Goal: Task Accomplishment & Management: Manage account settings

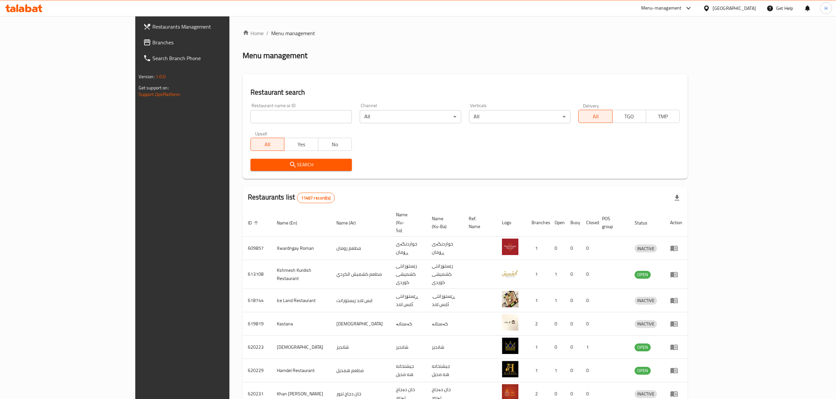
click at [267, 114] on input "search" at bounding box center [300, 116] width 101 height 13
type input "kokh"
click button "Search" at bounding box center [300, 165] width 101 height 12
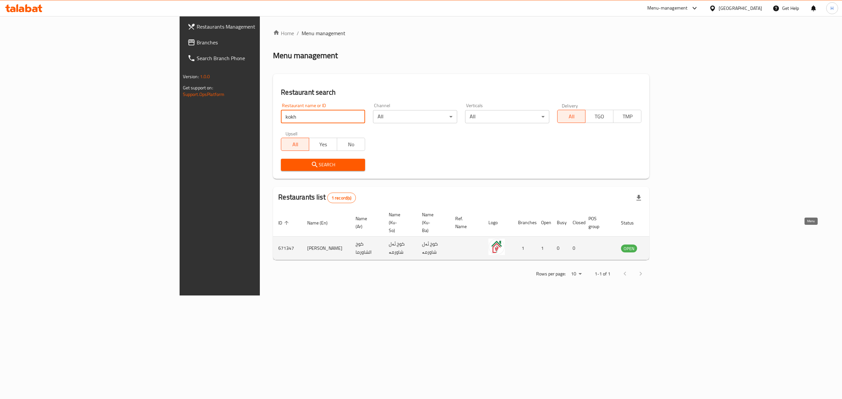
click at [663, 246] on icon "enhanced table" at bounding box center [659, 249] width 7 height 6
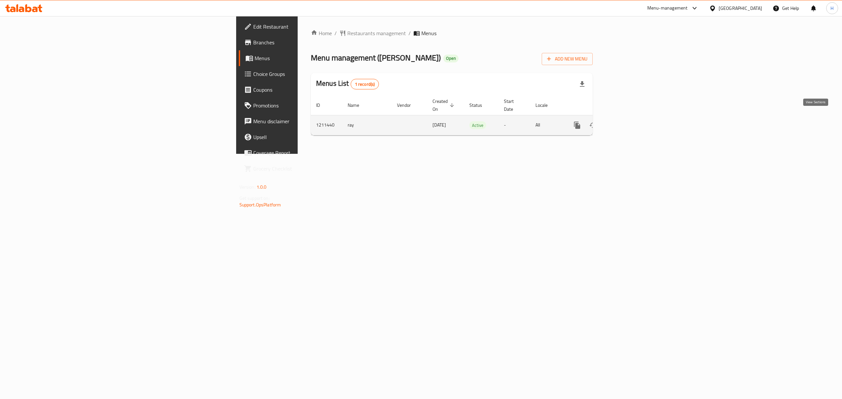
click at [633, 117] on link "enhanced table" at bounding box center [625, 125] width 16 height 16
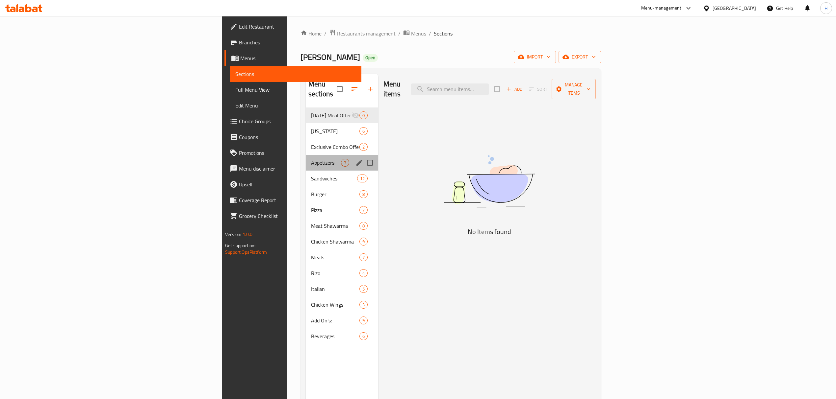
click at [306, 155] on div "Appetizers 3" at bounding box center [342, 163] width 72 height 16
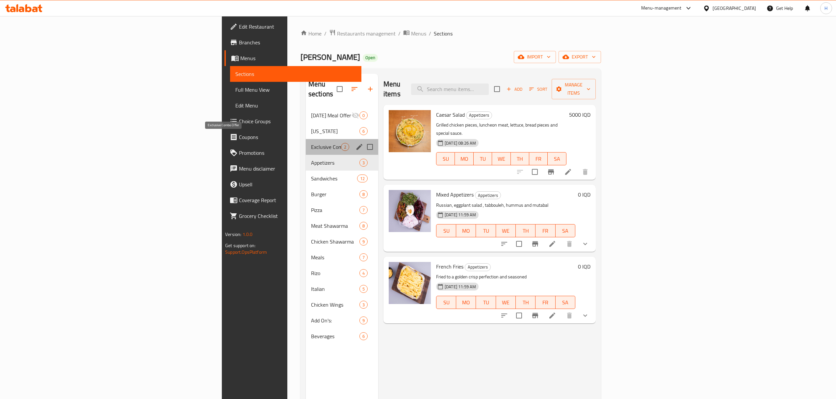
click at [311, 143] on span "Exclusive Combo Offer" at bounding box center [326, 147] width 30 height 8
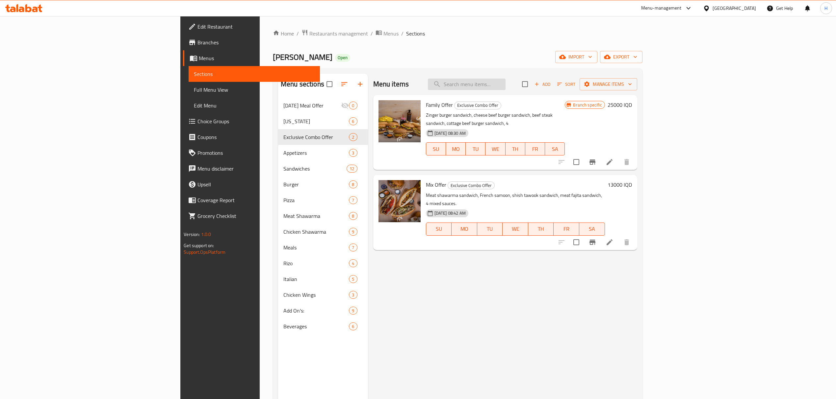
click at [505, 82] on input "search" at bounding box center [467, 85] width 78 height 12
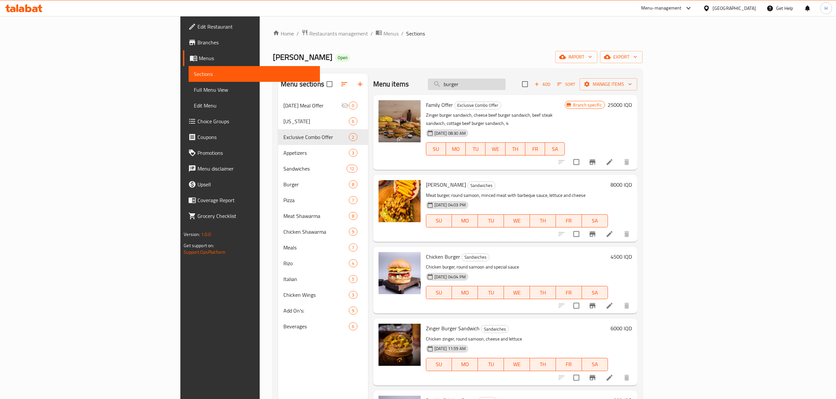
click at [505, 85] on input "burger" at bounding box center [467, 85] width 78 height 12
click at [606, 74] on div "Menu items burger Add Sort Manage items" at bounding box center [505, 84] width 264 height 21
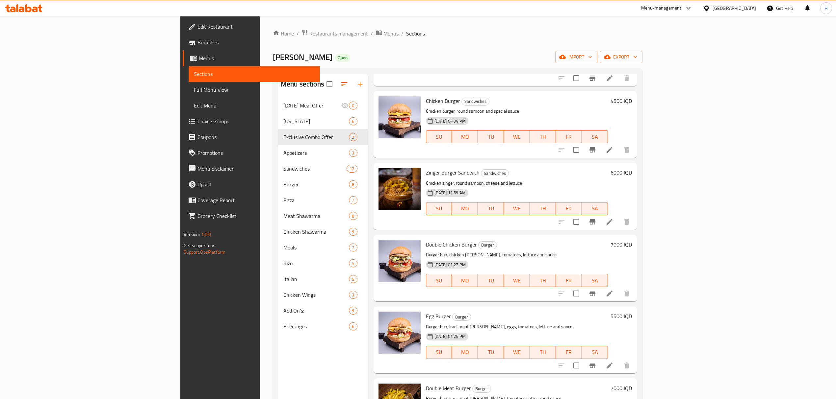
scroll to position [68, 0]
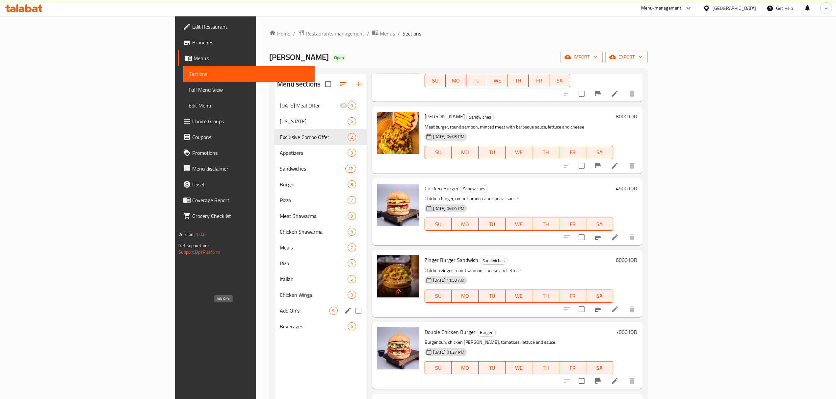
click at [280, 310] on span "Add On's:" at bounding box center [304, 311] width 49 height 8
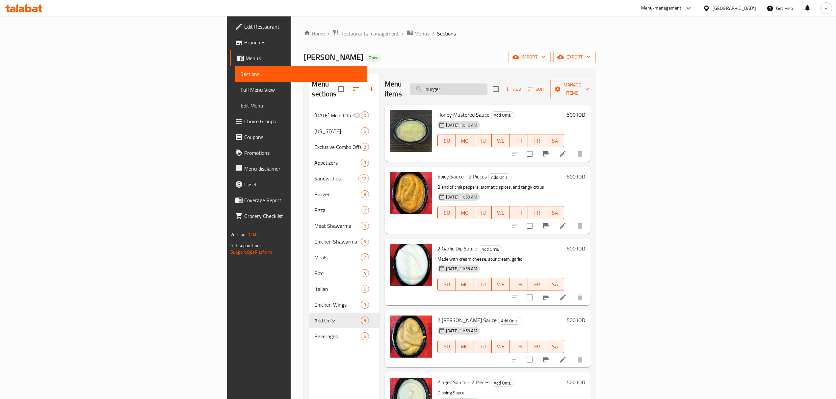
click at [487, 84] on input "burger" at bounding box center [449, 90] width 78 height 12
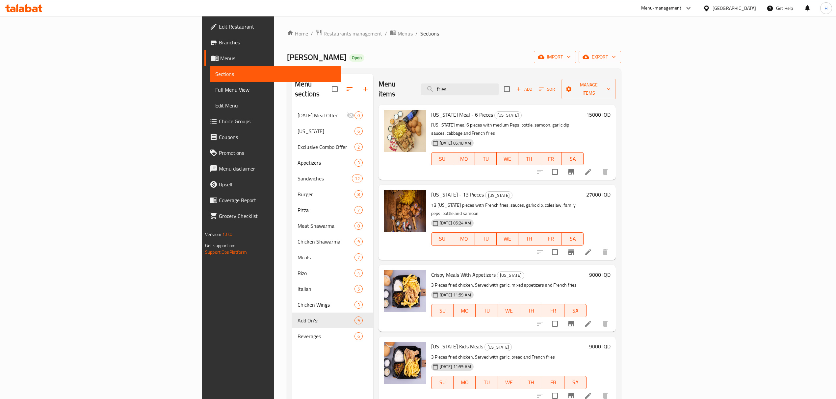
click at [454, 85] on div "Menu items fries Add Sort Manage items" at bounding box center [496, 89] width 237 height 31
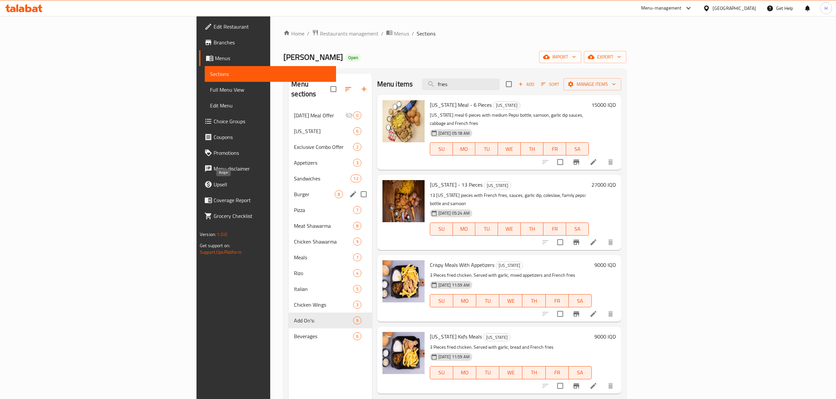
click at [294, 191] on span "Burger" at bounding box center [314, 195] width 40 height 8
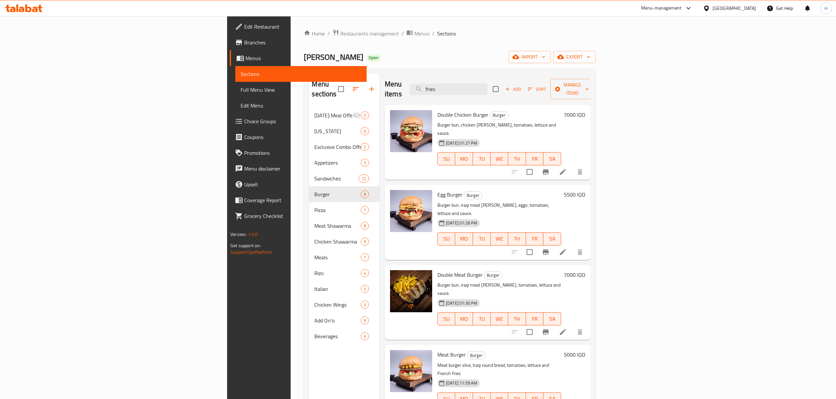
click at [590, 185] on div "Egg Burger Burger Burger bun, iraqi meat patty, eggs, tomatoes, lettuce and sau…" at bounding box center [488, 222] width 206 height 75
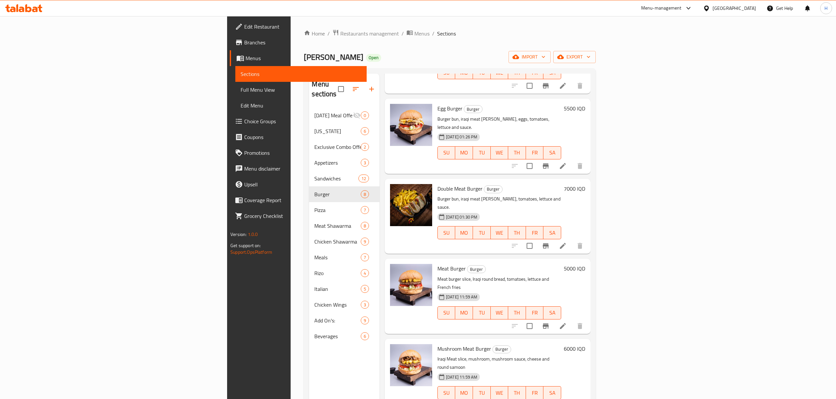
scroll to position [191, 0]
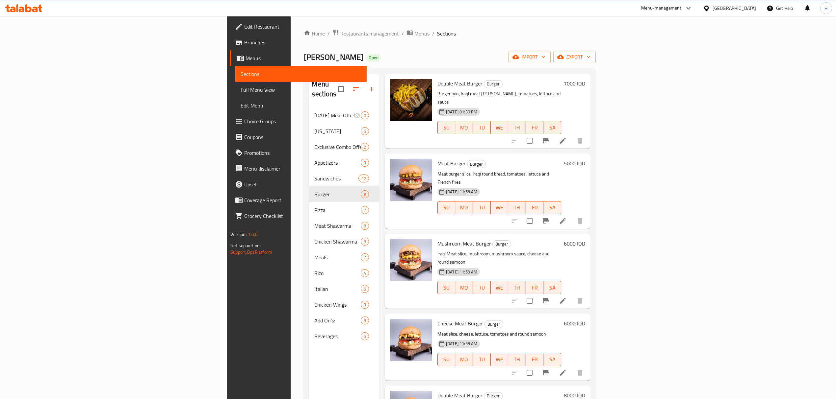
click at [488, 283] on span "TU" at bounding box center [481, 288] width 13 height 10
click at [506, 283] on span "WE" at bounding box center [499, 288] width 13 height 10
drag, startPoint x: 549, startPoint y: 237, endPoint x: 529, endPoint y: 210, distance: 33.9
click at [529, 250] on p "Iraqi Meat slice, mushroom, mushroom sauce, cheese and round samoon" at bounding box center [499, 258] width 124 height 16
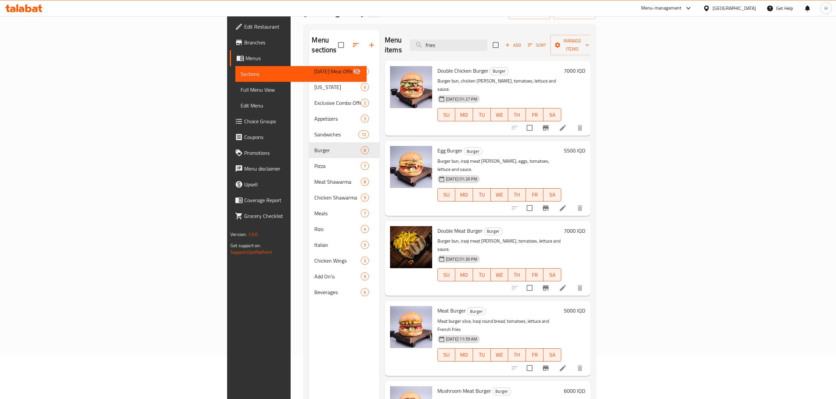
scroll to position [0, 0]
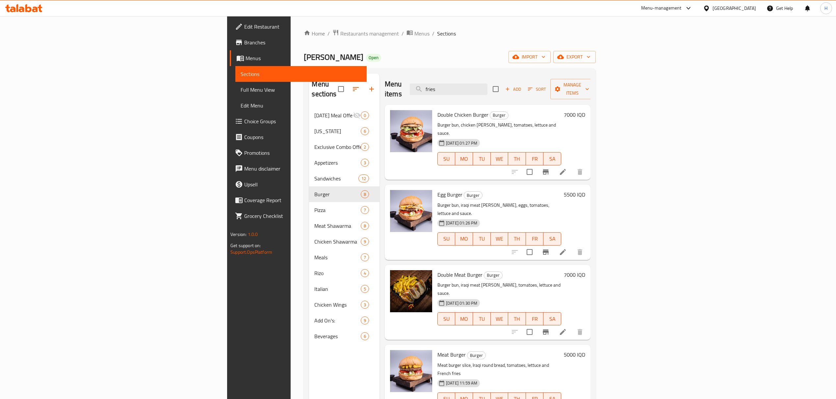
click at [577, 18] on div "Home / Restaurants management / Menus / Sections Kokh Alshawrma Open import exp…" at bounding box center [450, 253] width 318 height 475
click at [586, 75] on div "Menu items fries Add Sort Manage items" at bounding box center [488, 89] width 206 height 31
click at [591, 73] on div "Menu sections Ramadan Meal Offer 0 Kentucky 6 Exclusive Combo Offer 2 Appetizer…" at bounding box center [450, 273] width 292 height 410
click at [487, 88] on input "fries" at bounding box center [449, 90] width 78 height 12
click at [487, 84] on input "fries" at bounding box center [449, 90] width 78 height 12
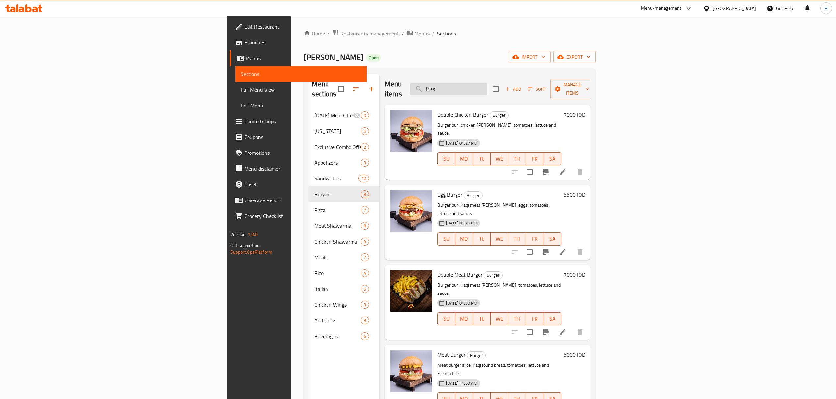
click at [487, 84] on input "fries" at bounding box center [449, 90] width 78 height 12
click at [437, 110] on span "Double Chicken Burger" at bounding box center [462, 115] width 51 height 10
drag, startPoint x: 409, startPoint y: 104, endPoint x: 421, endPoint y: 106, distance: 12.0
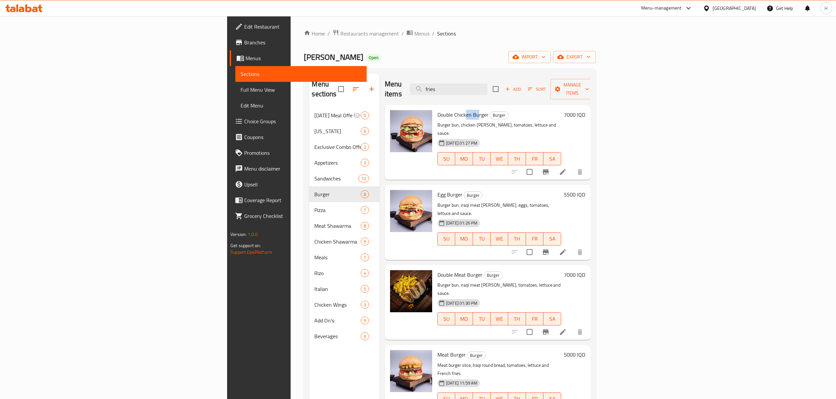
click at [437, 110] on span "Double Chicken Burger" at bounding box center [462, 115] width 51 height 10
drag, startPoint x: 407, startPoint y: 107, endPoint x: 413, endPoint y: 108, distance: 5.7
click at [437, 110] on span "Double Chicken Burger" at bounding box center [462, 115] width 51 height 10
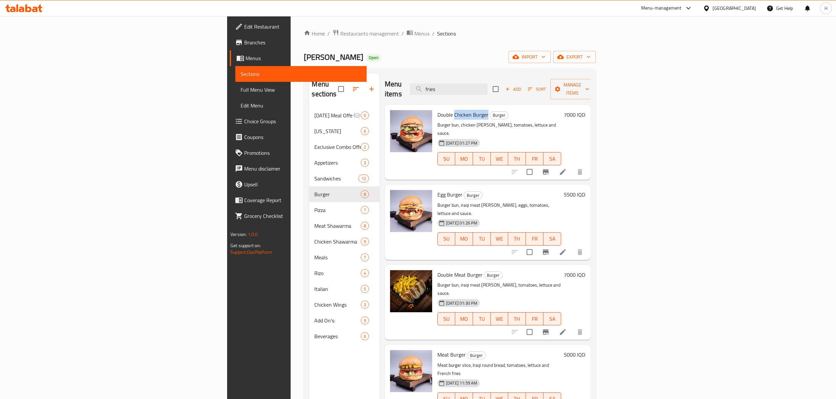
drag, startPoint x: 403, startPoint y: 107, endPoint x: 418, endPoint y: 107, distance: 14.8
click at [437, 110] on span "Double Chicken Burger" at bounding box center [462, 115] width 51 height 10
click at [487, 84] on input "fries" at bounding box center [449, 90] width 78 height 12
paste input "Chicken Burger"
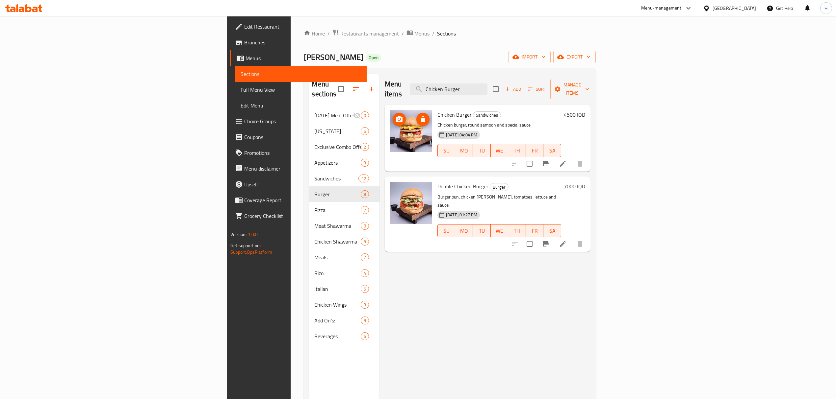
type input "Chicken Burger"
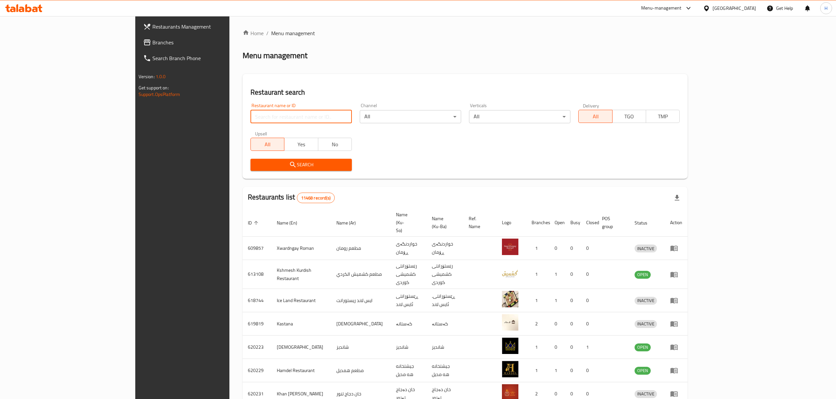
drag, startPoint x: 0, startPoint y: 0, endPoint x: 212, endPoint y: 117, distance: 242.3
click at [250, 117] on input "search" at bounding box center [300, 116] width 101 height 13
type input "م"
type input "ن"
type input "kokh"
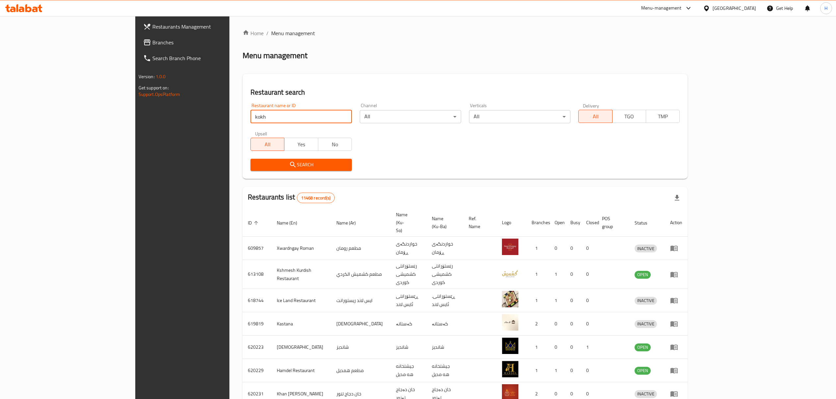
click button "Search" at bounding box center [300, 165] width 101 height 12
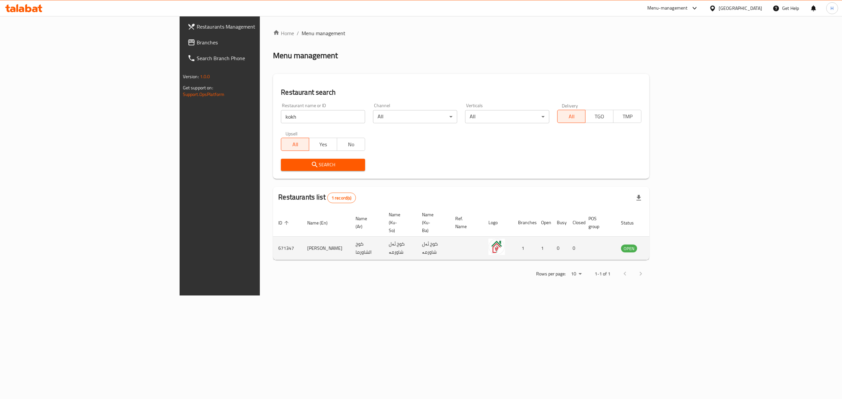
click at [662, 247] on icon "enhanced table" at bounding box center [661, 248] width 2 height 3
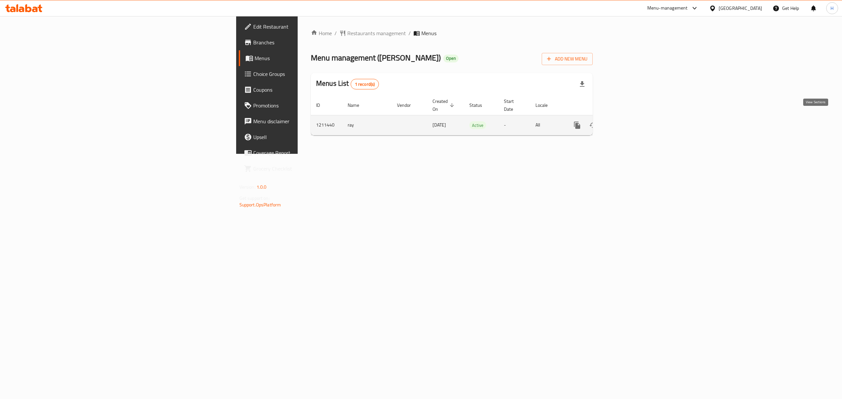
click at [633, 123] on link "enhanced table" at bounding box center [625, 125] width 16 height 16
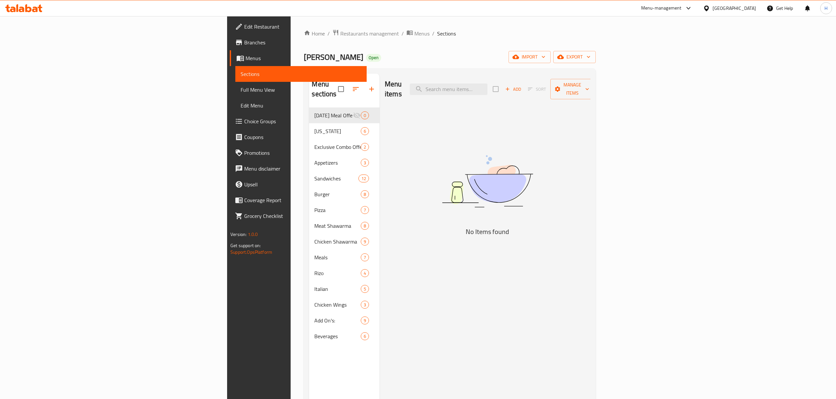
click at [388, 78] on div "Menu items Add Sort Manage items" at bounding box center [488, 89] width 206 height 31
click at [487, 85] on input "search" at bounding box center [449, 90] width 78 height 12
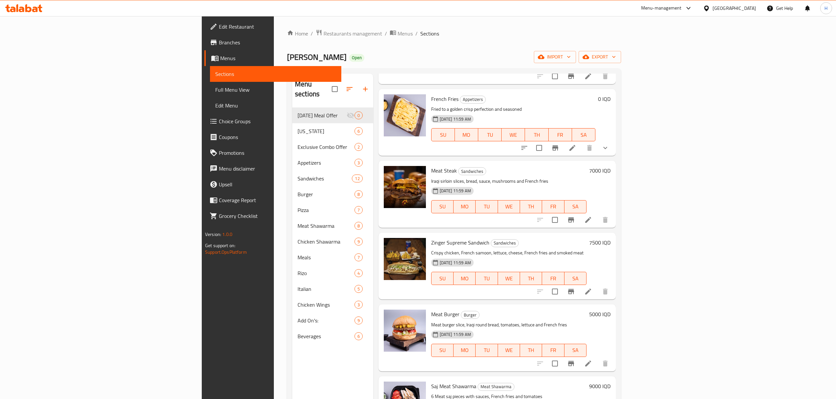
scroll to position [263, 0]
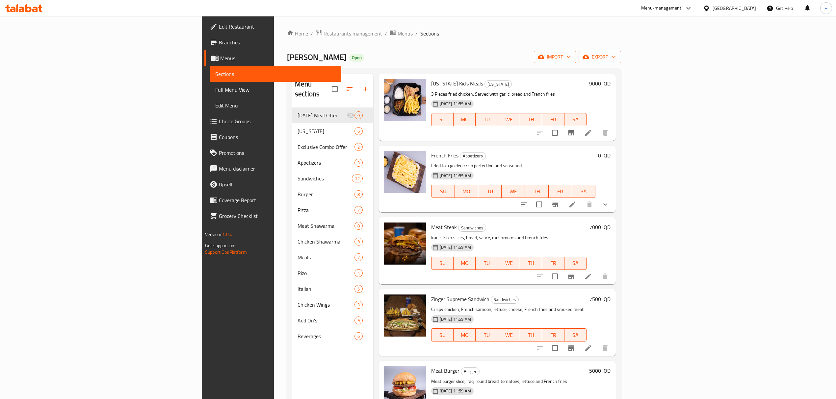
type input "fries"
click at [576, 201] on icon at bounding box center [572, 205] width 8 height 8
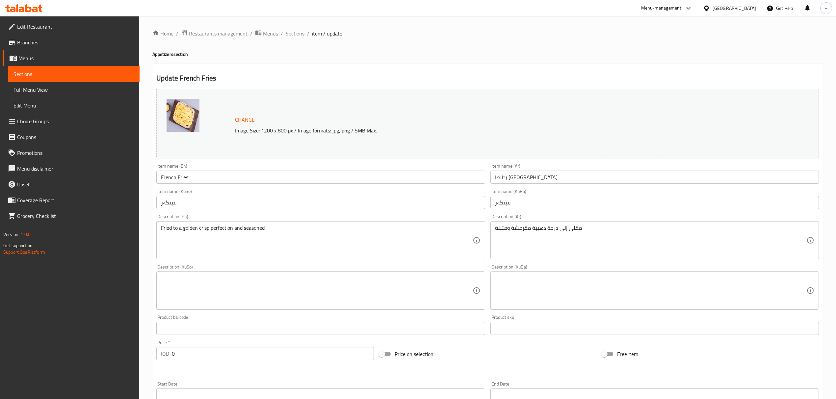
click at [286, 34] on span "Sections" at bounding box center [295, 34] width 19 height 8
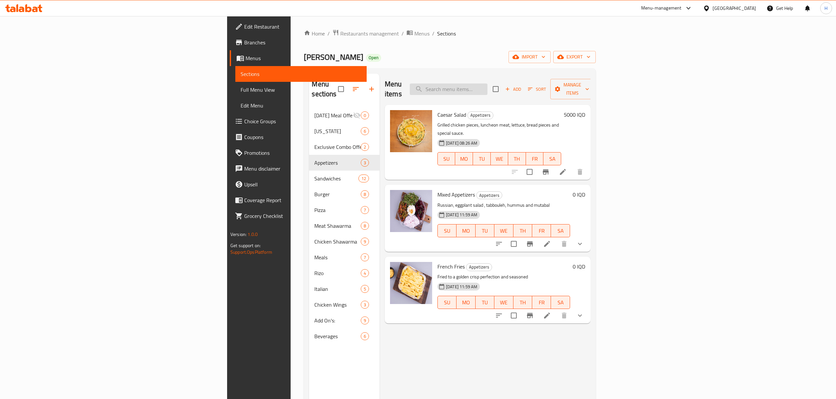
click at [487, 84] on input "search" at bounding box center [449, 90] width 78 height 12
click at [487, 89] on input "search" at bounding box center [449, 90] width 78 height 12
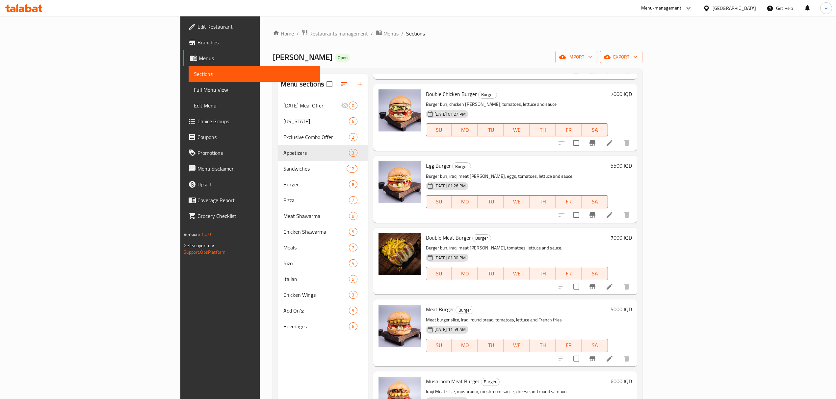
scroll to position [175, 0]
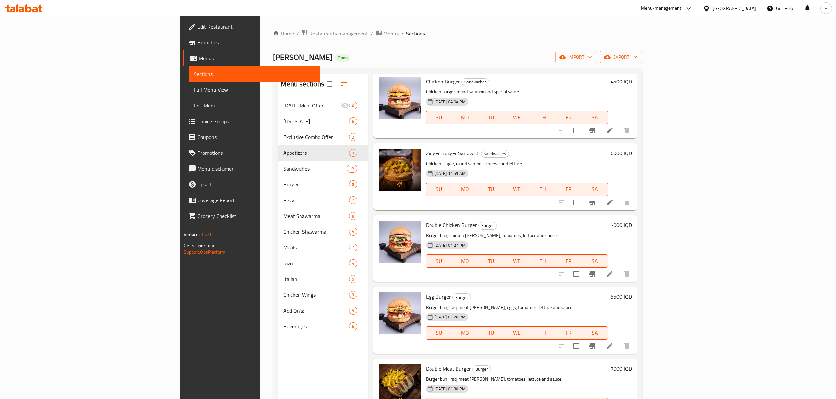
type input "burger"
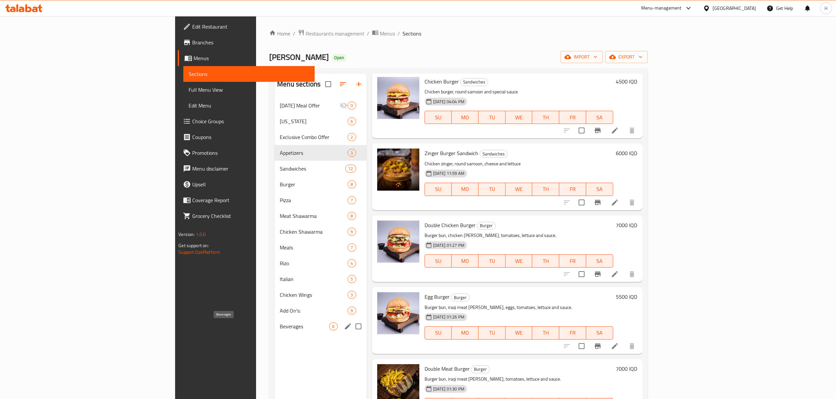
drag, startPoint x: 185, startPoint y: 329, endPoint x: 282, endPoint y: 270, distance: 113.4
click at [280, 329] on span "Beverages" at bounding box center [304, 327] width 49 height 8
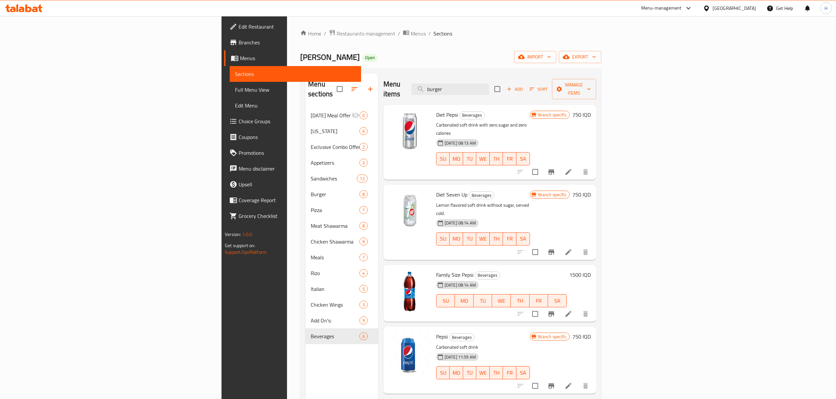
click at [384, 73] on div "Menu sections [DATE] Meal Offer 0 [US_STATE] 6 Exclusive Combo Offer 2 Appetize…" at bounding box center [450, 273] width 301 height 410
click at [311, 57] on div "Kokh Alshawrma Open import export" at bounding box center [450, 57] width 301 height 12
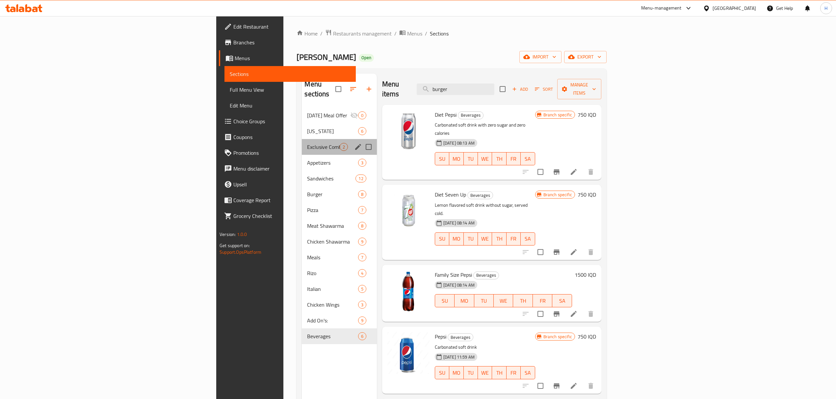
click at [302, 144] on div "Exclusive Combo Offer 2" at bounding box center [339, 147] width 75 height 16
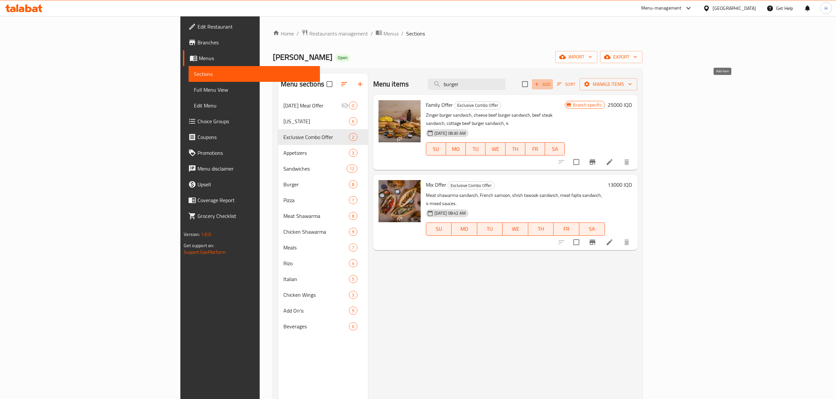
click at [551, 84] on span "Add" at bounding box center [542, 85] width 18 height 8
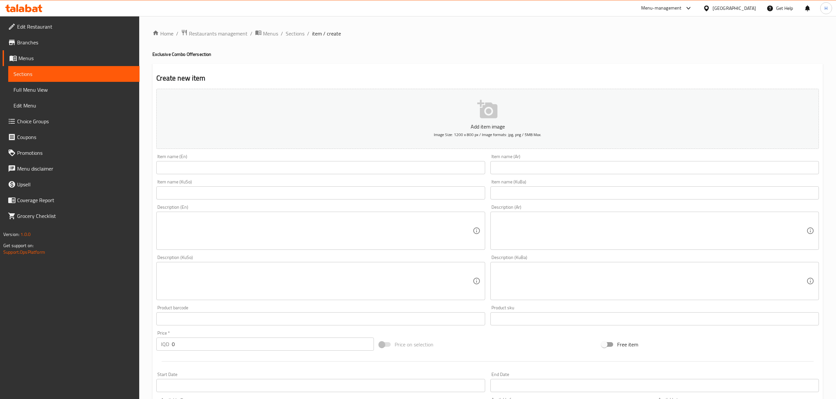
click at [254, 167] on input "text" at bounding box center [320, 167] width 328 height 13
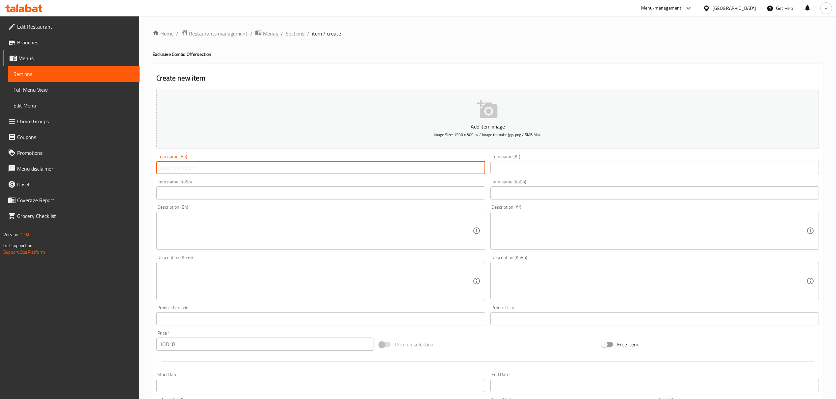
paste input "from all angles you are the winner"
paste input "Combo Burger Off"
click at [202, 169] on input "Combo Burger Offer" at bounding box center [320, 167] width 328 height 13
type input "Combo Burger"
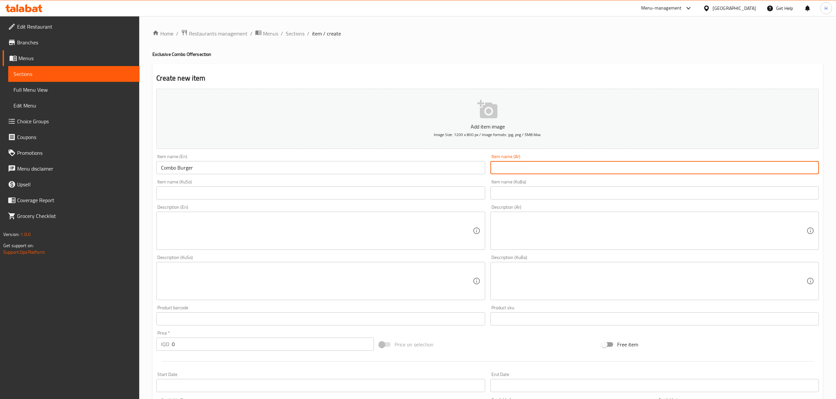
paste input "عرض كومبو بركر"
drag, startPoint x: 518, startPoint y: 169, endPoint x: 551, endPoint y: 170, distance: 32.9
click at [551, 170] on input "عرض كومبو بركر" at bounding box center [654, 167] width 328 height 13
type input "كومبو بركر"
click at [472, 70] on div "Create new item Add item image Image Size: 1200 x 800 px / Image formats: jpg, …" at bounding box center [487, 293] width 670 height 459
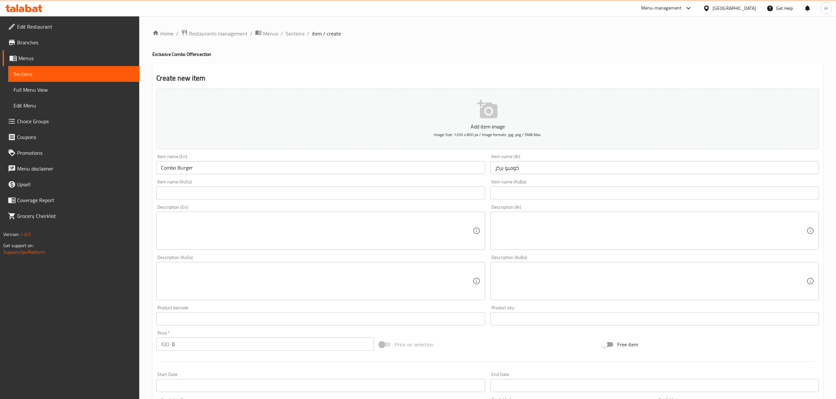
click at [572, 170] on input "كومبو بركر" at bounding box center [654, 167] width 328 height 13
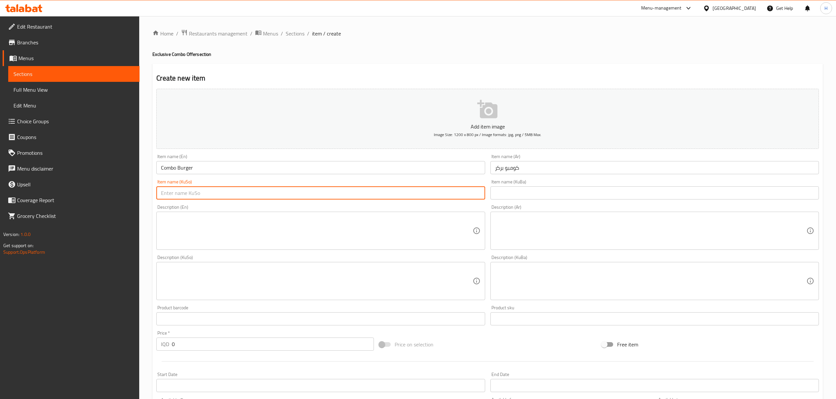
click at [423, 197] on input "text" at bounding box center [320, 193] width 328 height 13
paste input "كومبو بركر"
type input "كومبو بركر"
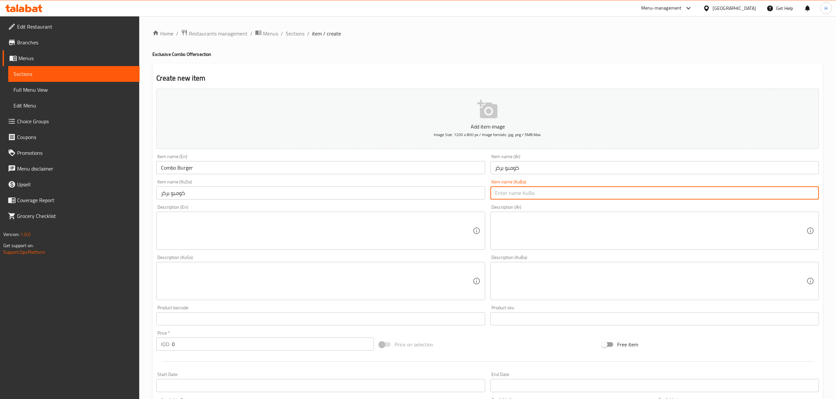
click at [526, 197] on input "text" at bounding box center [654, 193] width 328 height 13
paste input "كومبو بركر"
type input "كومبو بركر"
click at [352, 229] on textarea at bounding box center [316, 231] width 311 height 31
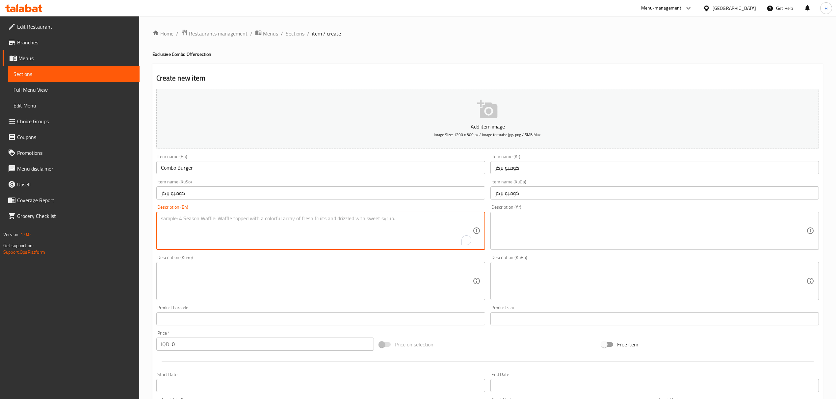
click at [536, 228] on textarea at bounding box center [650, 231] width 311 height 31
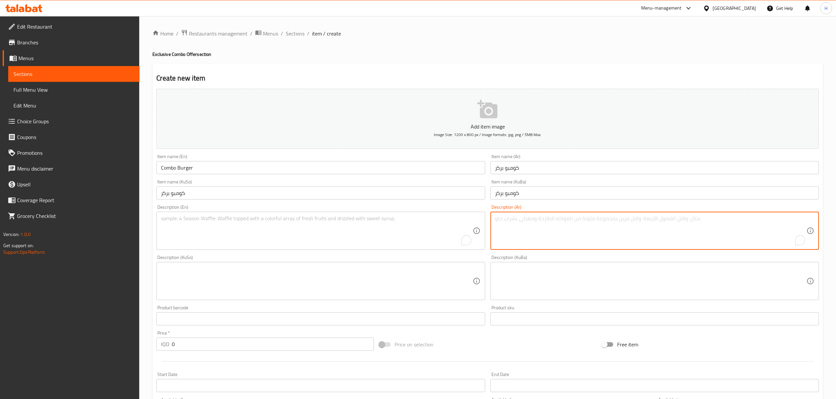
paste textarea "١ بركر حسب اختيارك، بطاطا مقلية، علبة بيبسي"
type textarea "١ بركر حسب اختيارك، بطاطا مقلية، علبة بيبسي"
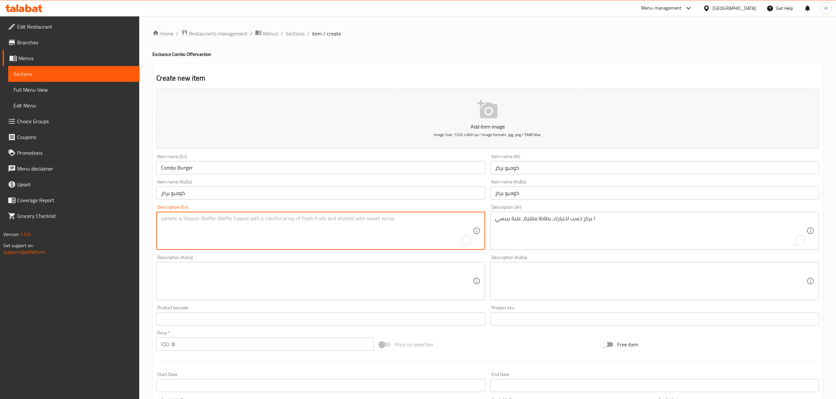
click at [333, 230] on textarea "To enrich screen reader interactions, please activate Accessibility in Grammarl…" at bounding box center [316, 231] width 311 height 31
paste textarea "1 burger of your choice, French fries, and a can of Pepsi"
type textarea "1 burger of your choice, French fries, and a can of Pepsi"
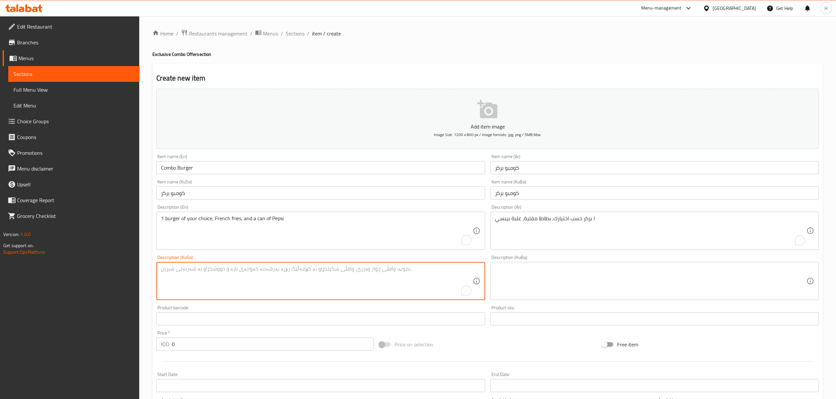
click at [355, 280] on textarea "To enrich screen reader interactions, please activate Accessibility in Grammarl…" at bounding box center [316, 281] width 311 height 31
paste textarea "١ بركر حسب اختيارك، بطاطا مقلية، علبة بيبسي"
type textarea "١ بركر حسب اختيارك، بطاطا مقلية، علبة بيبسي"
click at [517, 286] on textarea at bounding box center [650, 281] width 311 height 31
paste textarea "١ بركر حسب اختيارك، بطاطا مقلية، علبة بيبسي"
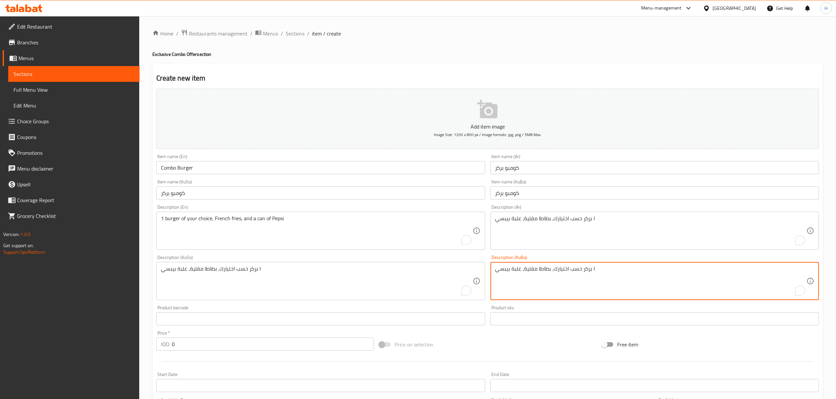
type textarea "١ بركر حسب اختيارك، بطاطا مقلية، علبة بيبسي"
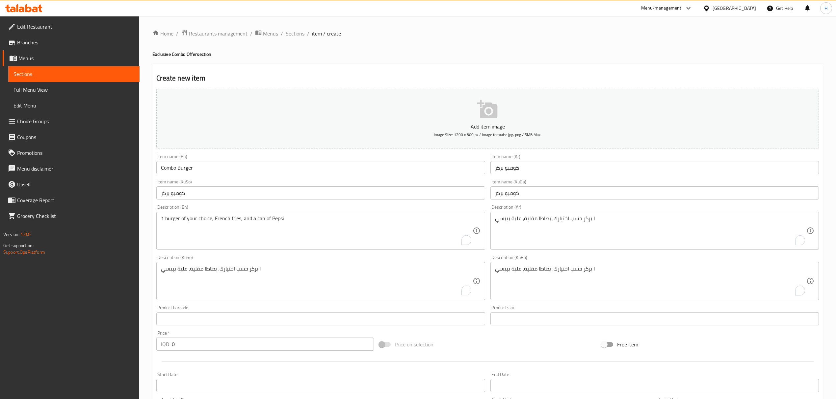
click at [469, 70] on div "Create new item Add item image Image Size: 1200 x 800 px / Image formats: jpg, …" at bounding box center [487, 293] width 670 height 459
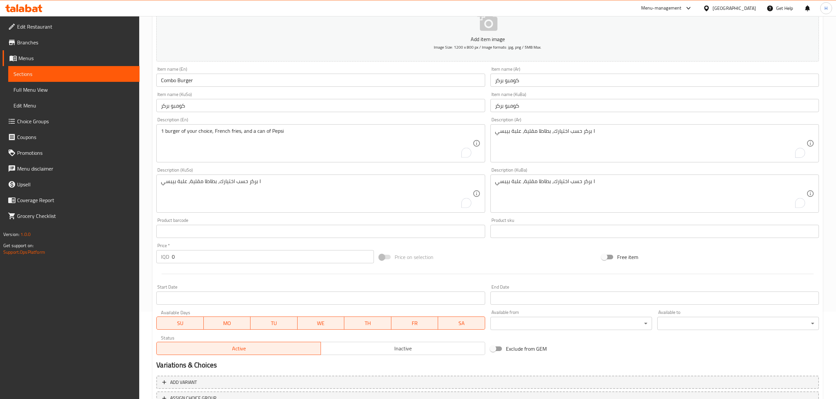
click at [205, 251] on input "0" at bounding box center [273, 256] width 202 height 13
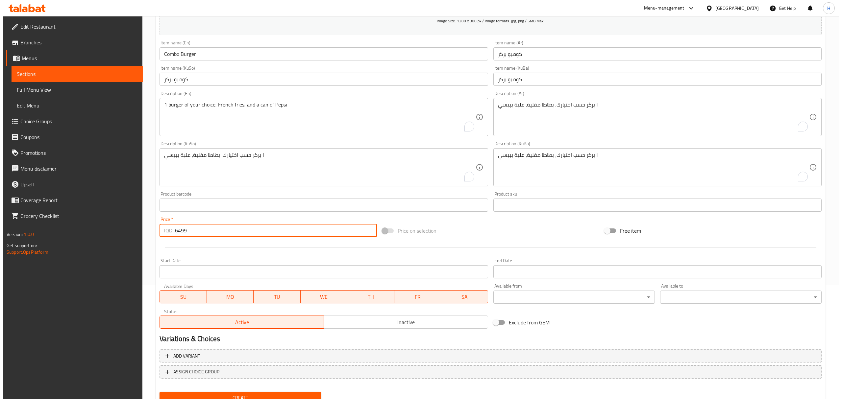
scroll to position [141, 0]
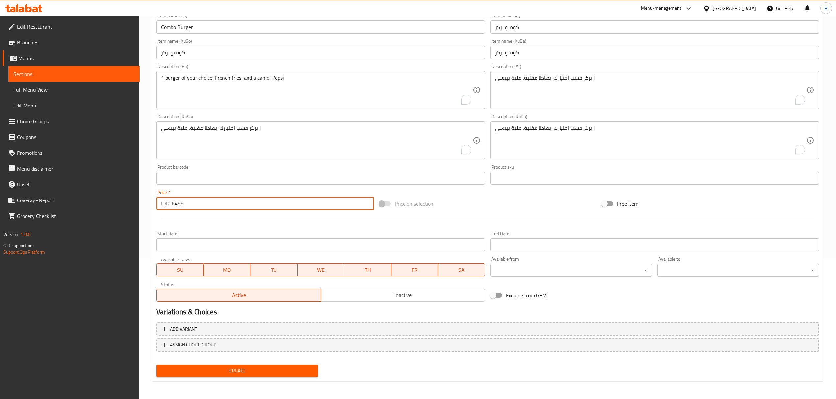
type input "6499"
click at [359, 293] on span "Inactive" at bounding box center [402, 296] width 159 height 10
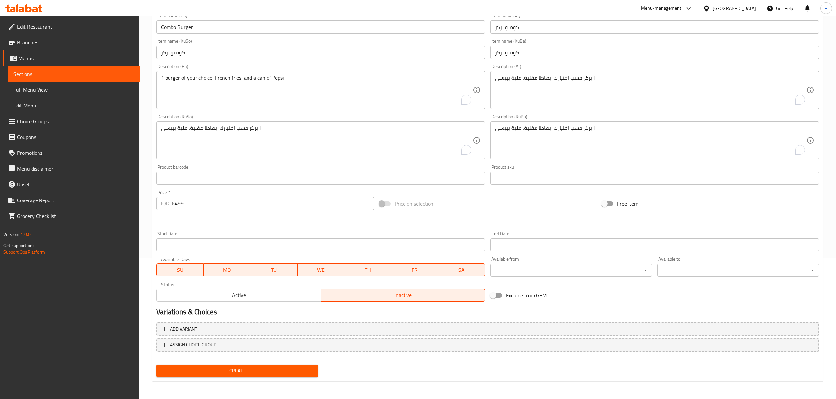
click at [585, 259] on body "​ Menu-management [GEOGRAPHIC_DATA] Get Help H Edit Restaurant Branches Menus S…" at bounding box center [418, 66] width 836 height 383
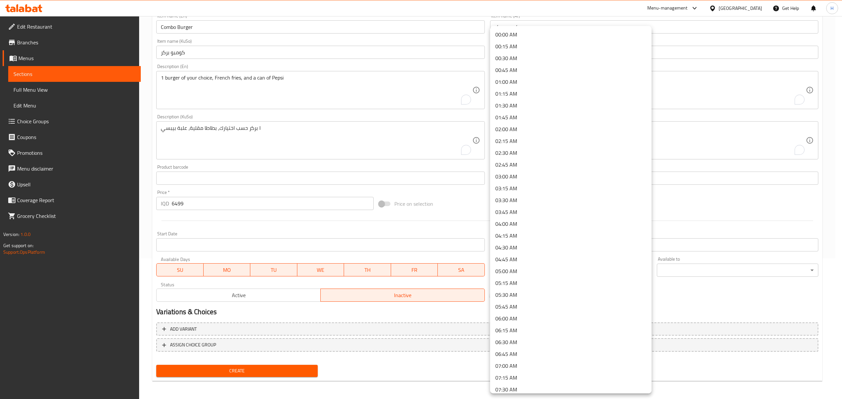
click at [304, 294] on div at bounding box center [421, 199] width 842 height 399
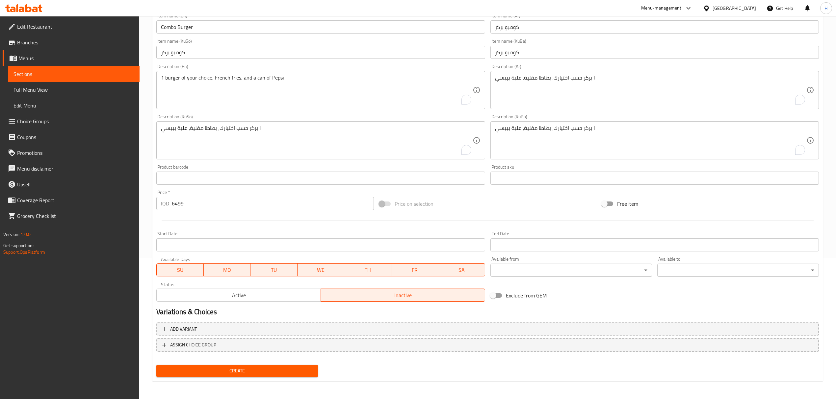
click at [295, 299] on div "00:00 AM 00:15 AM 00:30 AM 00:45 AM 01:00 AM 01:15 AM 01:30 AM 01:45 AM 02:00 A…" at bounding box center [418, 199] width 836 height 399
click at [291, 300] on span "Active" at bounding box center [238, 296] width 159 height 10
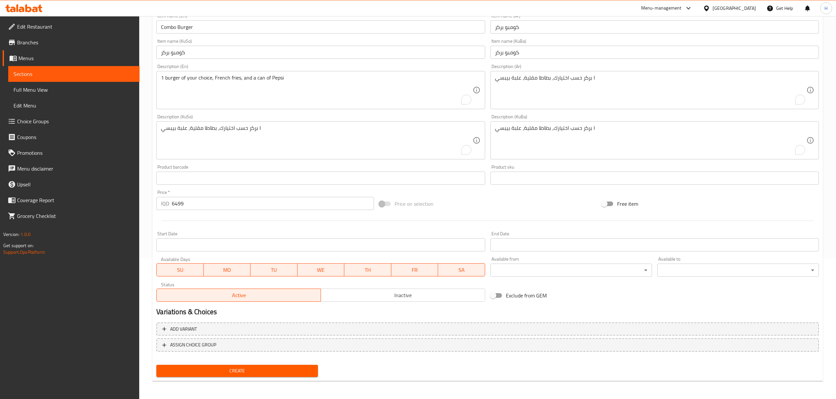
click at [584, 259] on body "​ Menu-management [GEOGRAPHIC_DATA] Get Help H Edit Restaurant Branches Menus S…" at bounding box center [418, 66] width 836 height 383
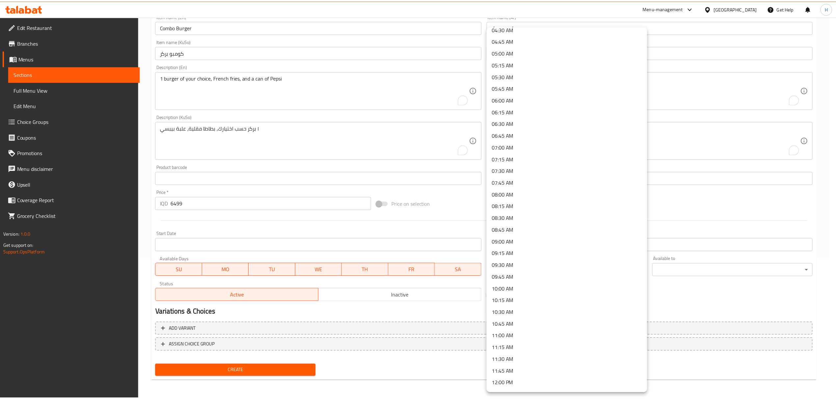
scroll to position [0, 0]
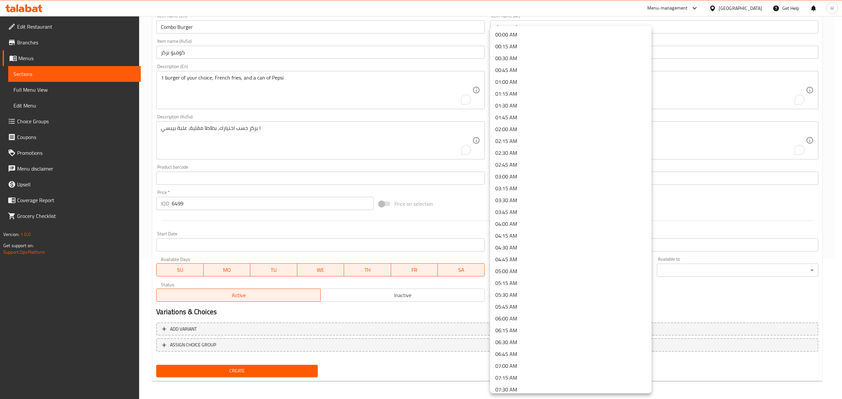
click at [454, 196] on div at bounding box center [421, 199] width 842 height 399
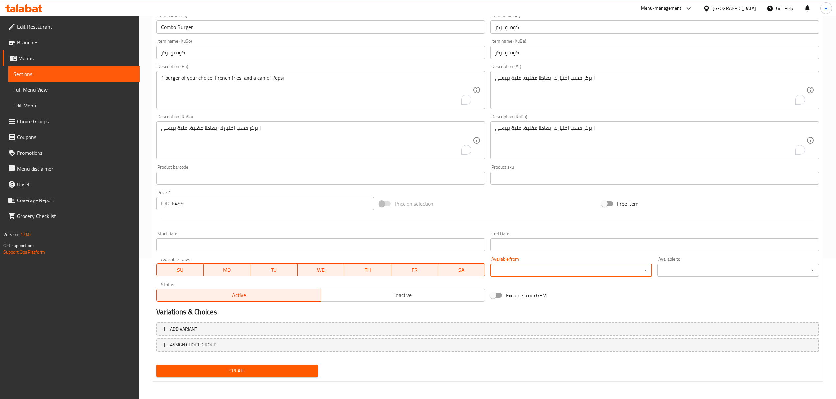
click at [538, 250] on input "Start Date" at bounding box center [654, 245] width 328 height 13
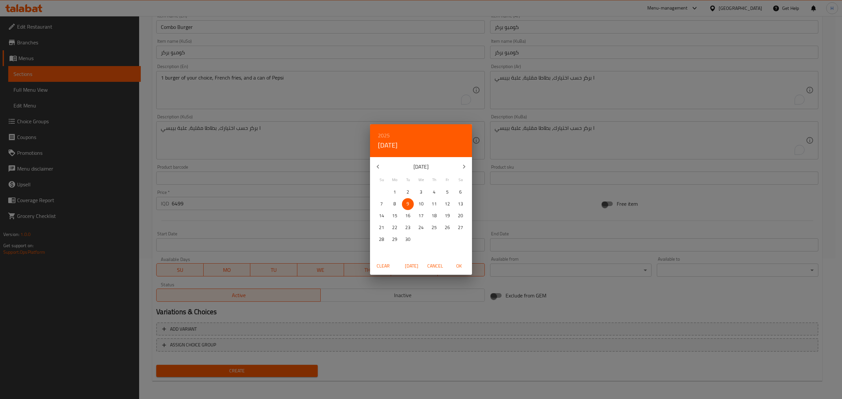
click at [341, 240] on div "2025 Tue, Sep [DATE] Mo Tu We Th Fr Sa 31 1 2 3 4 5 6 7 8 9 10 11 12 13 14 15 1…" at bounding box center [421, 199] width 842 height 399
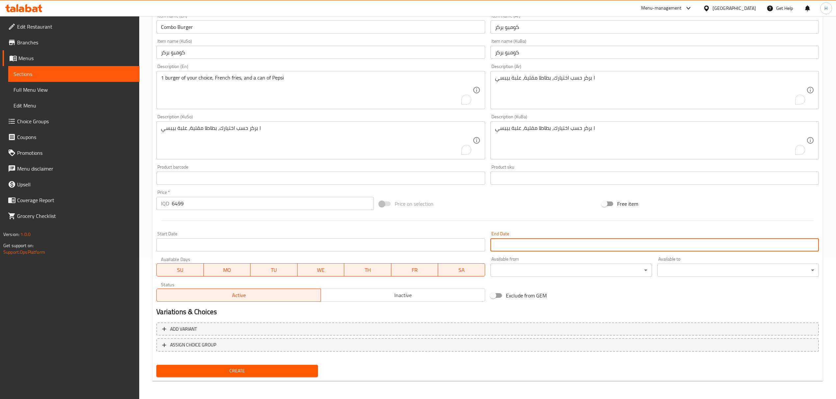
click at [286, 243] on input "Start Date" at bounding box center [320, 245] width 328 height 13
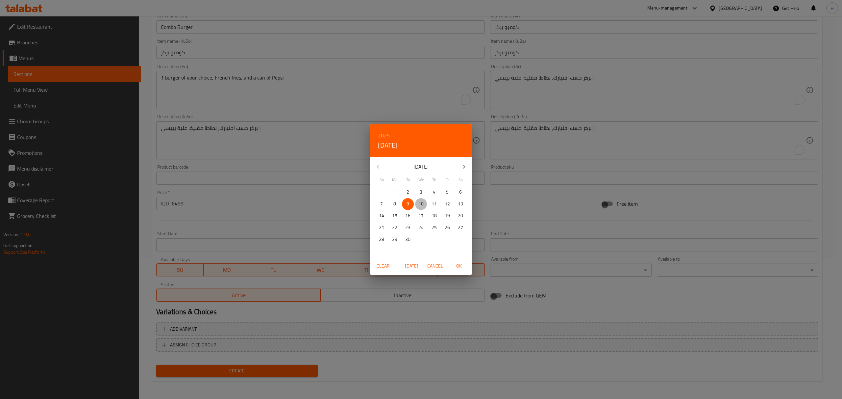
click at [418, 203] on span "10" at bounding box center [421, 204] width 12 height 8
click at [524, 240] on div "2025 Wed, Sep [DATE] Mo Tu We Th Fr Sa 31 1 2 3 4 5 6 7 8 9 10 11 12 13 14 15 1…" at bounding box center [421, 199] width 842 height 399
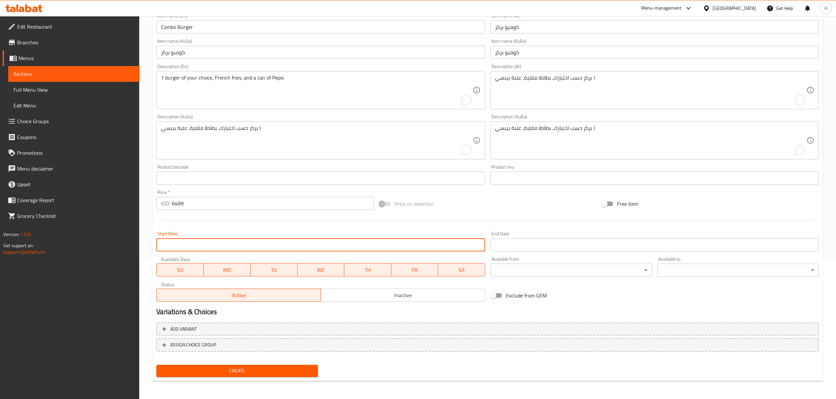
click at [374, 242] on input "Start Date" at bounding box center [320, 245] width 328 height 13
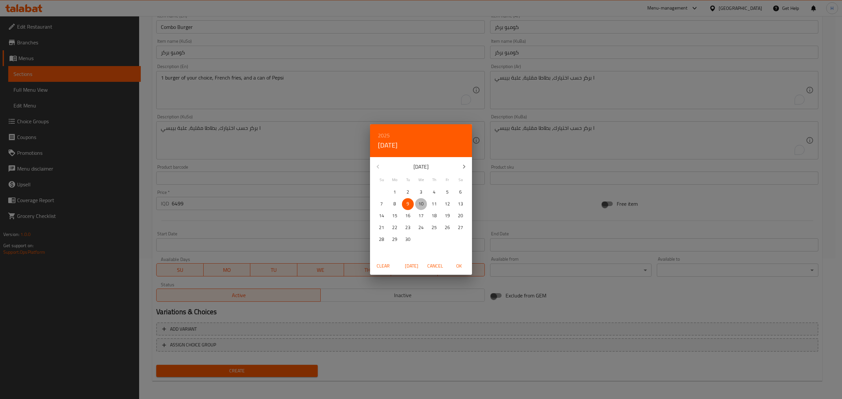
click at [423, 205] on p "10" at bounding box center [421, 204] width 5 height 8
click at [461, 262] on span "OK" at bounding box center [459, 266] width 16 height 8
type input "[DATE]"
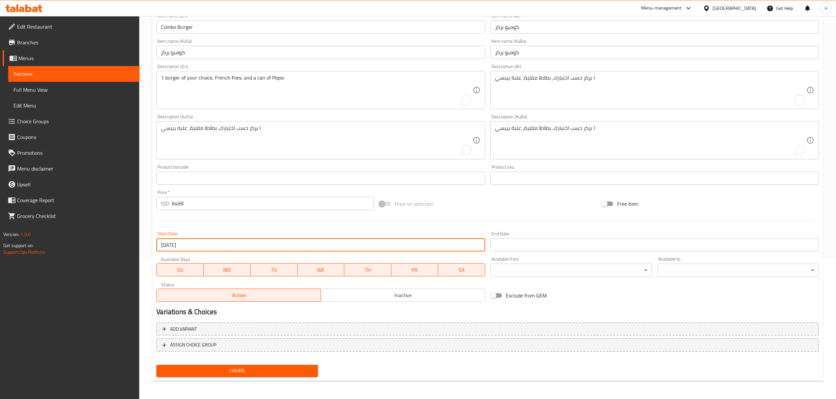
click at [522, 241] on input "Start Date" at bounding box center [654, 245] width 328 height 13
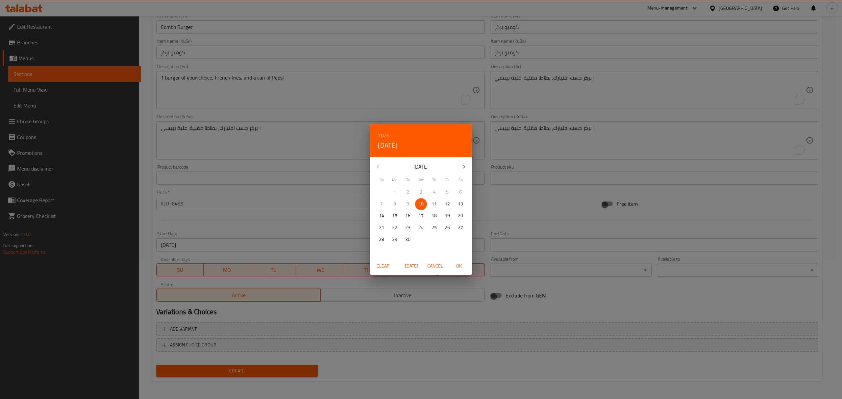
click at [398, 219] on span "15" at bounding box center [395, 216] width 12 height 8
click at [454, 265] on span "OK" at bounding box center [459, 266] width 16 height 8
type input "[DATE]"
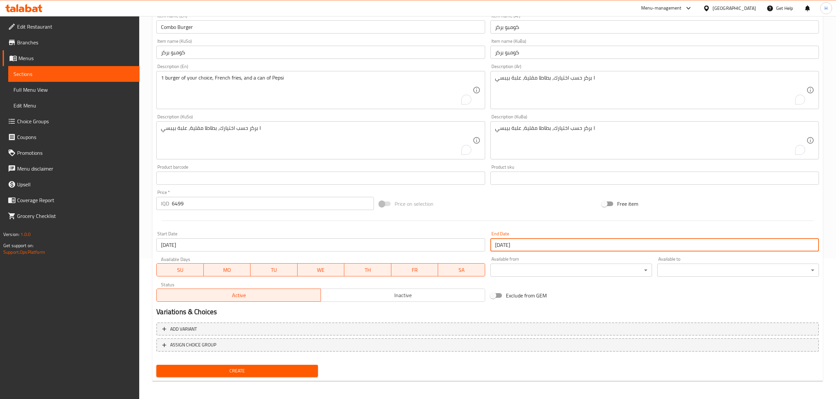
click at [291, 309] on h2 "Variations & Choices" at bounding box center [487, 312] width 662 height 10
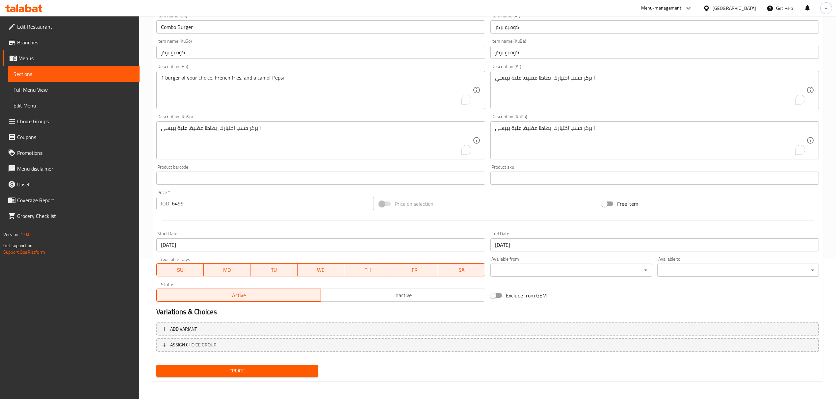
click at [242, 371] on span "Create" at bounding box center [237, 371] width 151 height 8
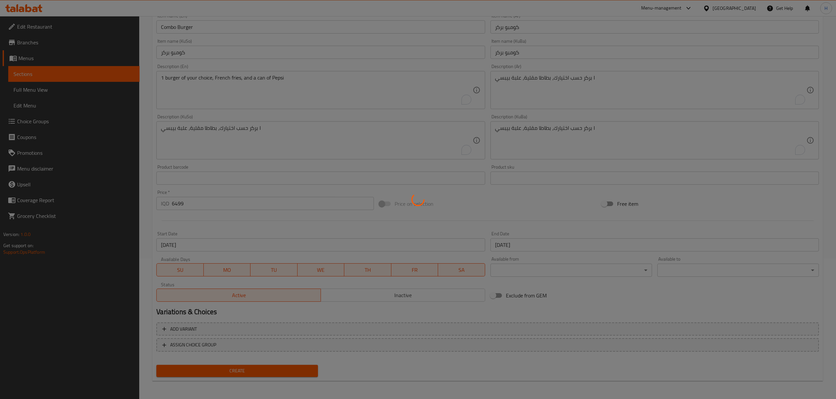
scroll to position [31, 0]
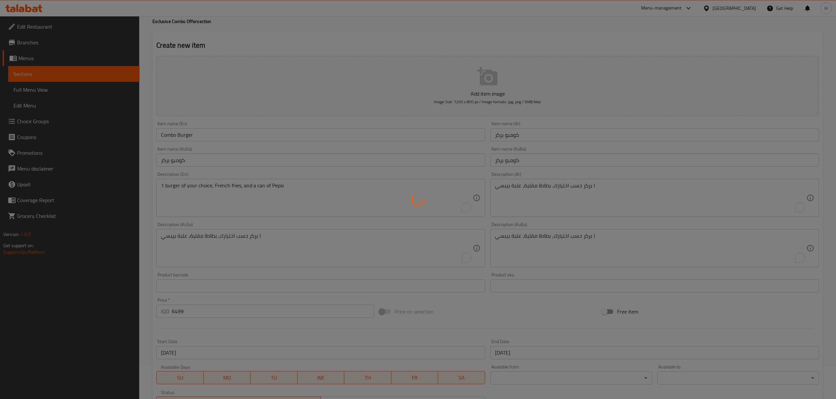
type input "0"
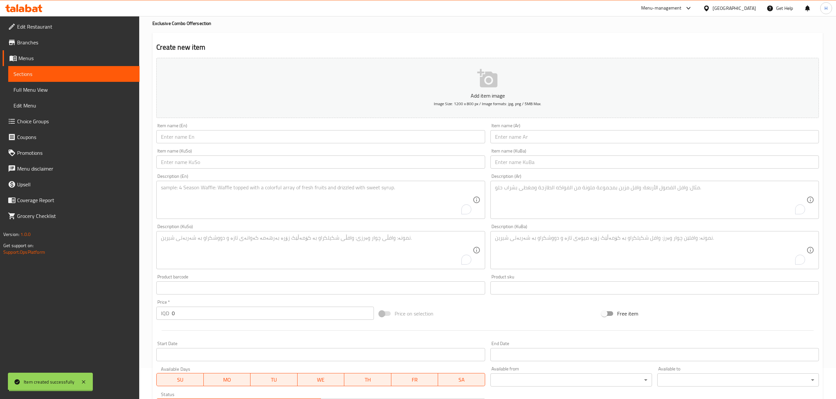
scroll to position [0, 0]
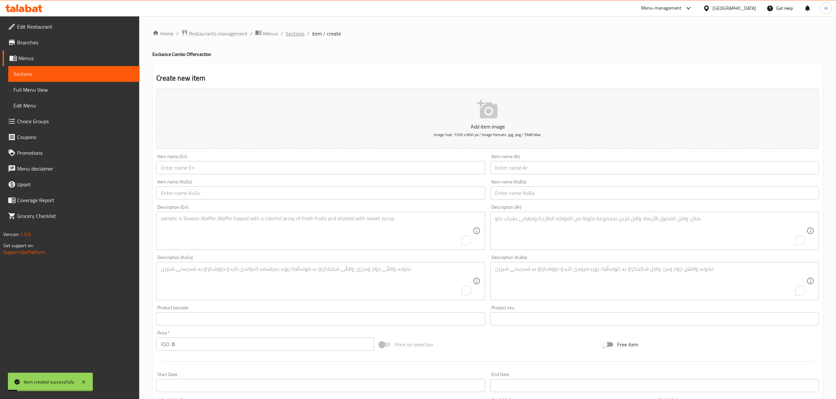
click at [303, 32] on span "Sections" at bounding box center [295, 34] width 19 height 8
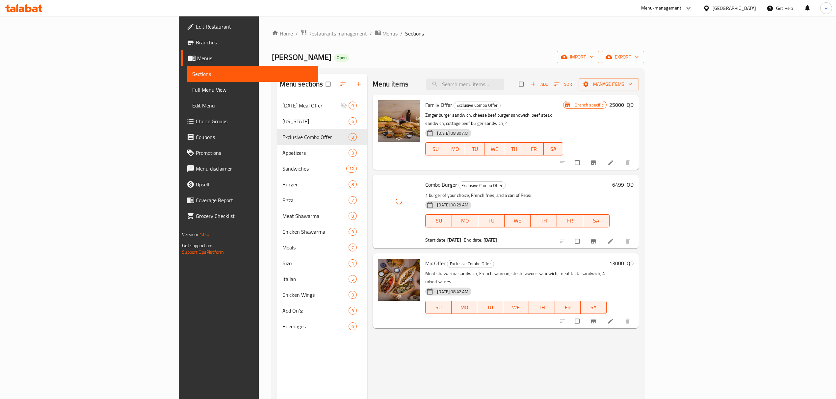
click at [462, 53] on div "Kokh Alshawrma Open import export" at bounding box center [458, 57] width 372 height 12
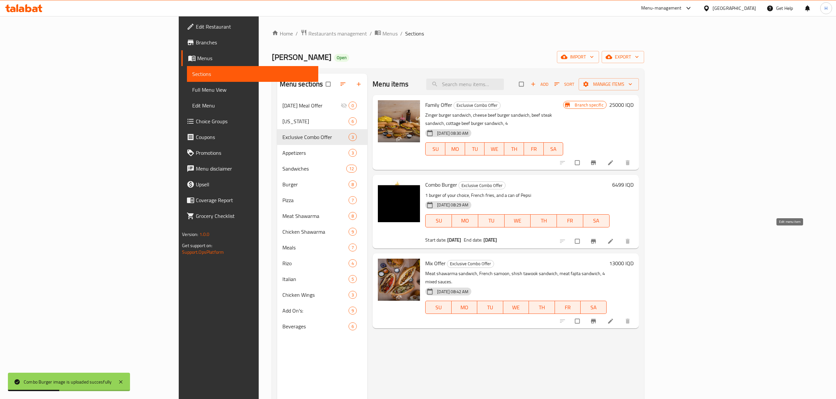
click at [613, 239] on icon at bounding box center [610, 241] width 5 height 5
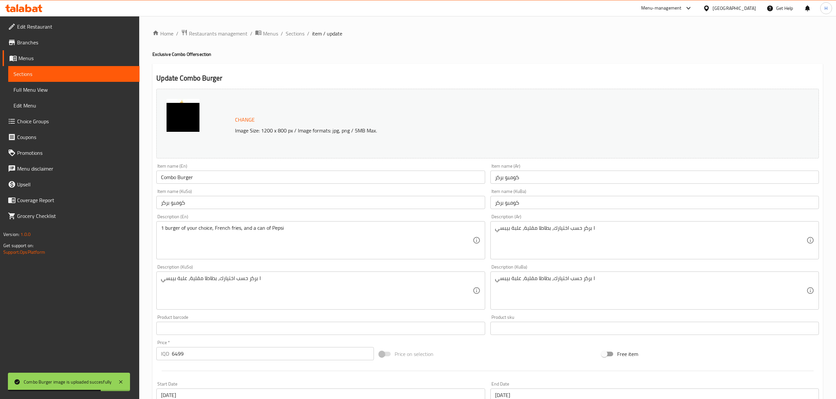
click at [407, 46] on div "Home / Restaurants management / Menus / Sections / item / update Exclusive Comb…" at bounding box center [487, 283] width 670 height 508
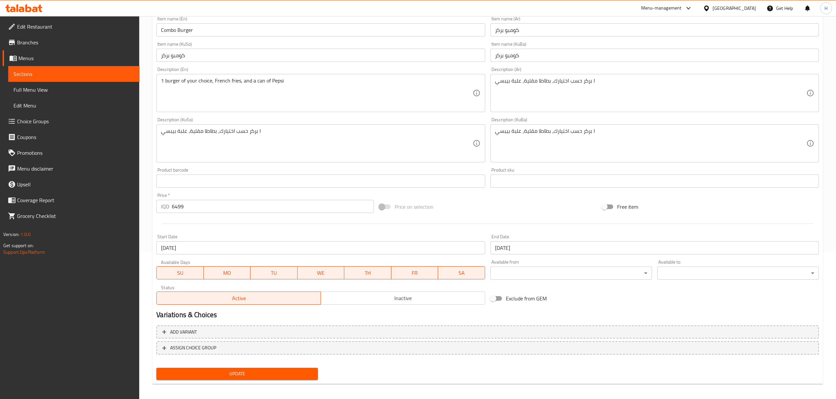
scroll to position [150, 0]
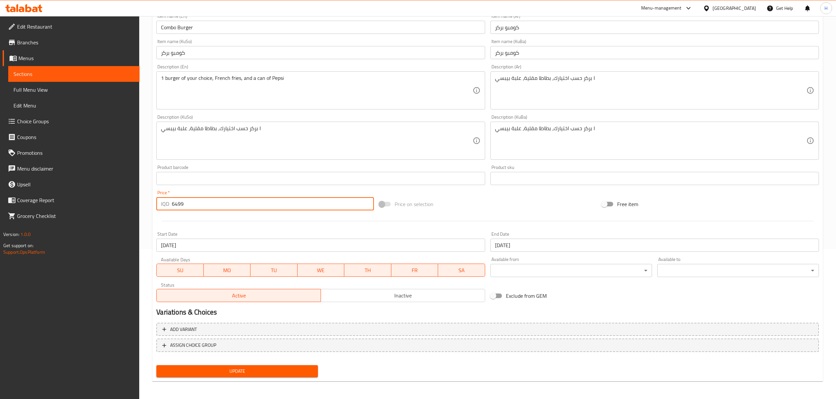
click at [195, 207] on input "6499" at bounding box center [273, 203] width 202 height 13
type input "0"
click at [208, 226] on div at bounding box center [488, 221] width 668 height 16
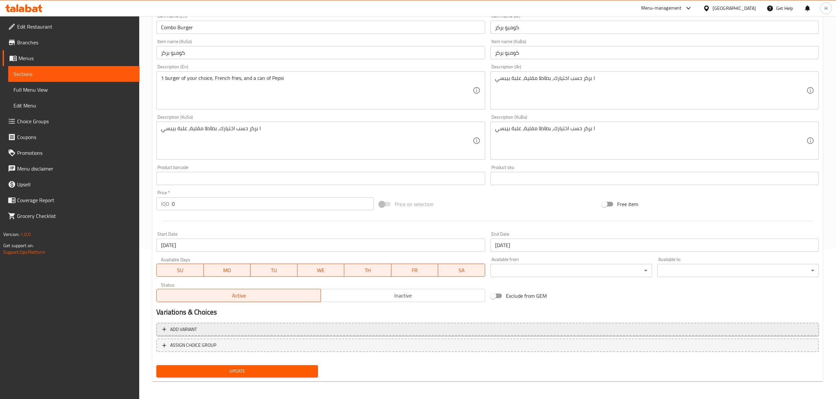
click at [211, 332] on span "Add variant" at bounding box center [487, 330] width 650 height 8
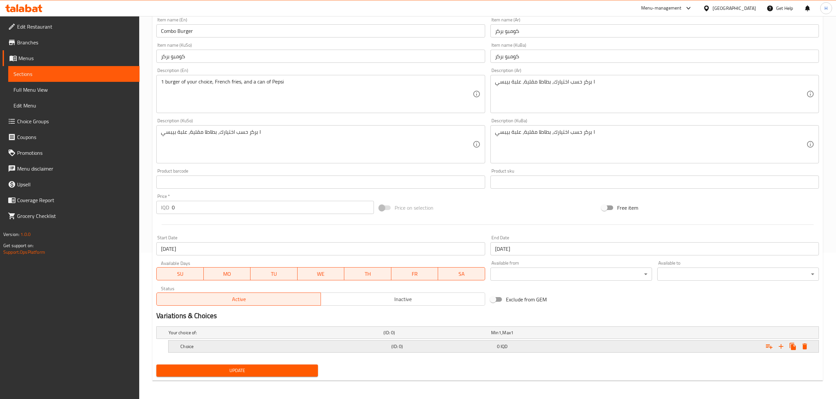
click at [257, 344] on h5 "Choice" at bounding box center [284, 347] width 208 height 7
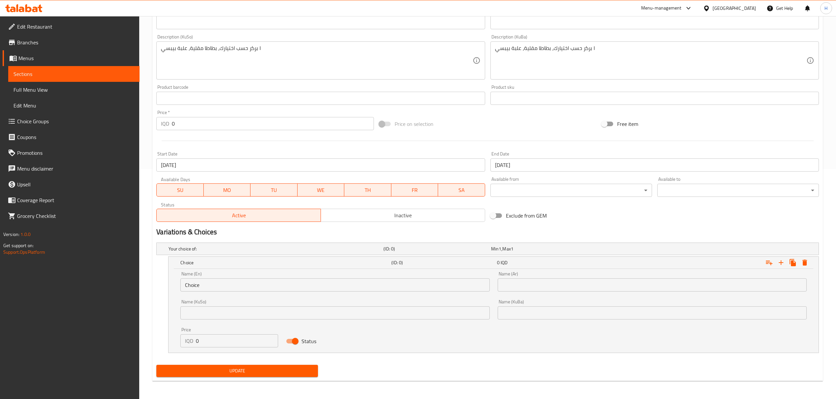
scroll to position [231, 0]
click at [220, 280] on input "Choice" at bounding box center [334, 284] width 309 height 13
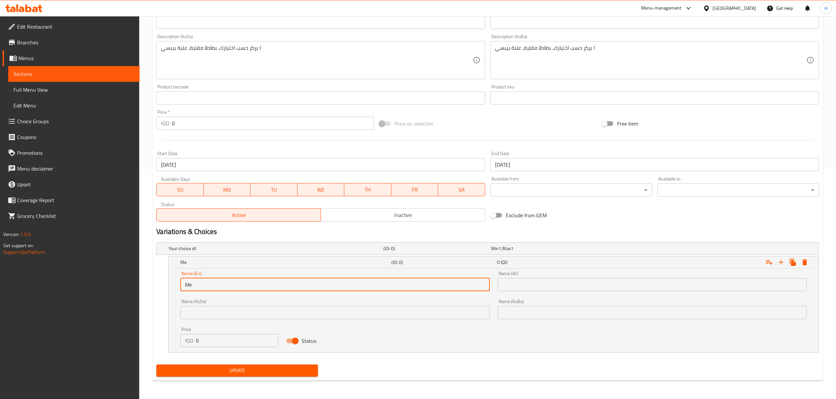
type input "M"
type input "Beef Burger"
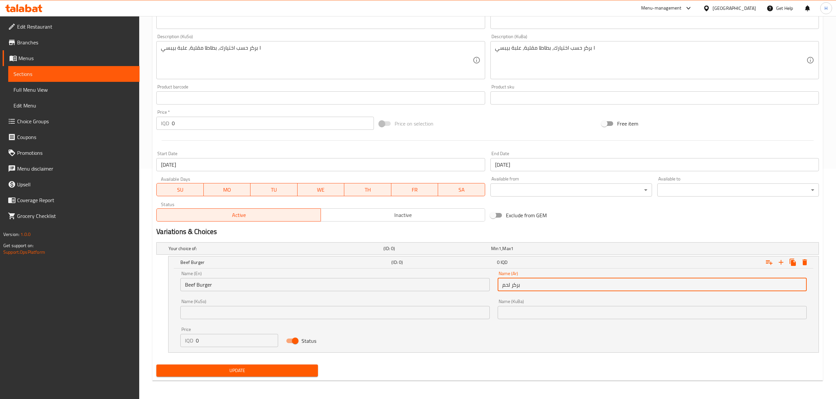
type input "بركر لحم"
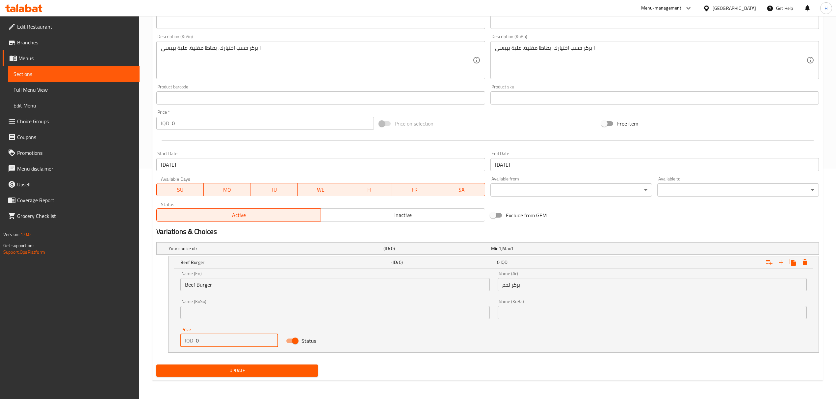
click at [224, 342] on input "0" at bounding box center [237, 340] width 82 height 13
type input "6500"
click at [792, 263] on icon "Expand" at bounding box center [792, 262] width 6 height 7
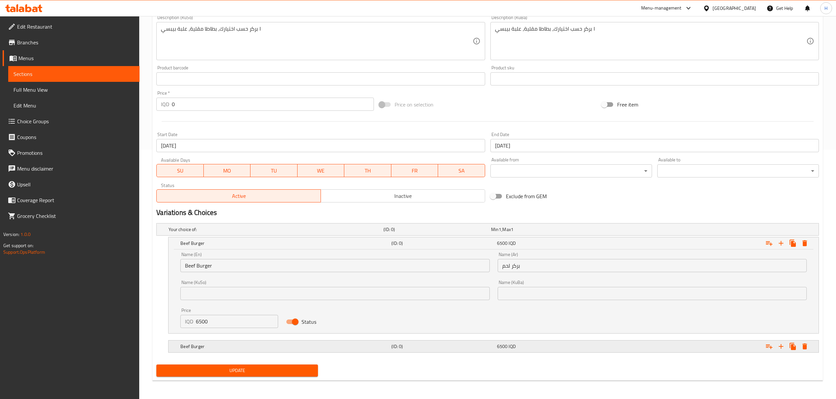
click at [319, 350] on h5 "Beef Burger" at bounding box center [284, 347] width 208 height 7
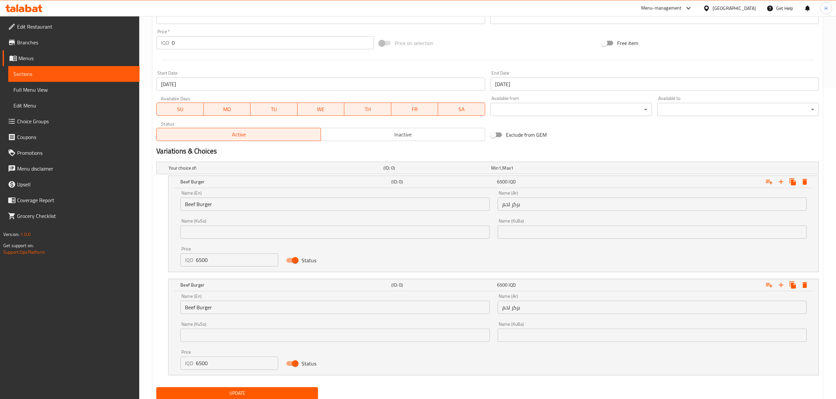
scroll to position [316, 0]
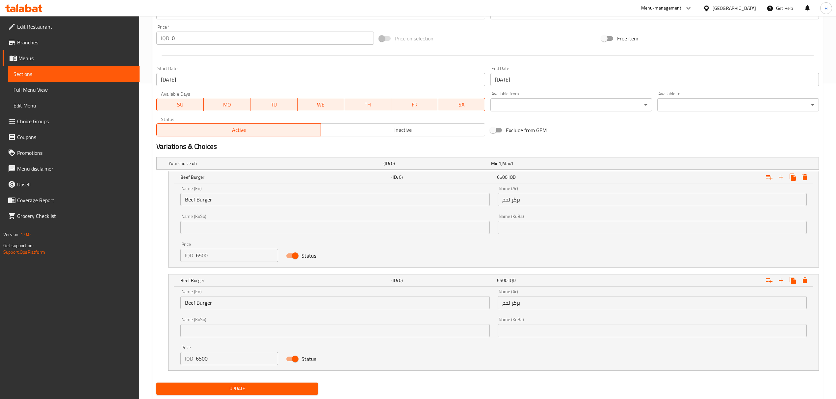
click at [181, 301] on input "Beef Burger" at bounding box center [334, 302] width 309 height 13
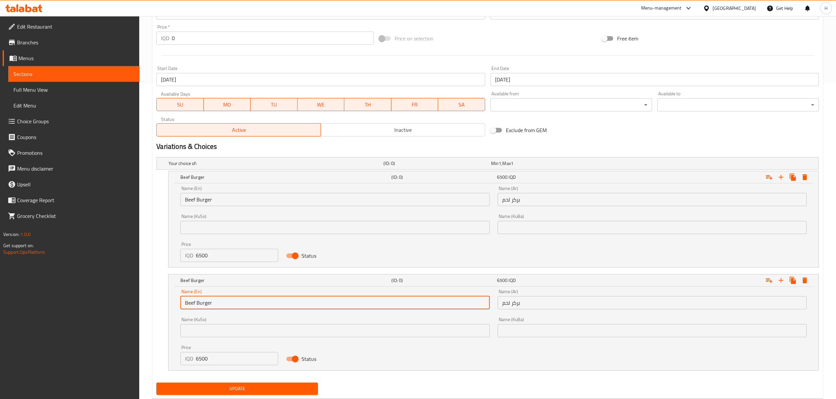
click at [189, 303] on input "Beef Burger" at bounding box center [334, 302] width 309 height 13
type input "Chicken Burger"
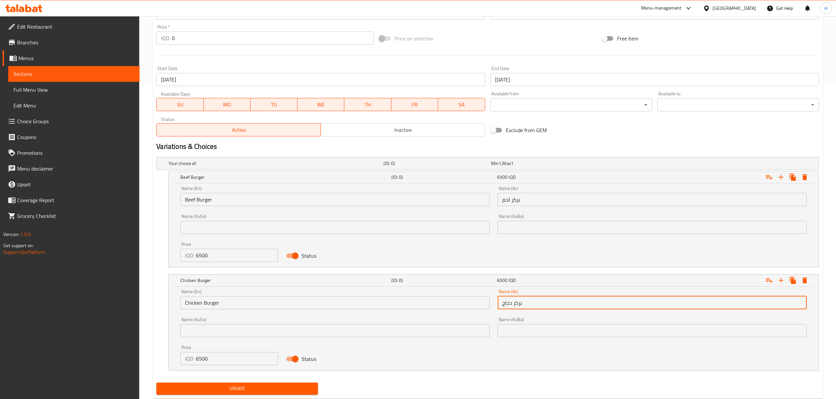
type input "بركر دجاج"
click at [240, 387] on span "Update" at bounding box center [237, 389] width 151 height 8
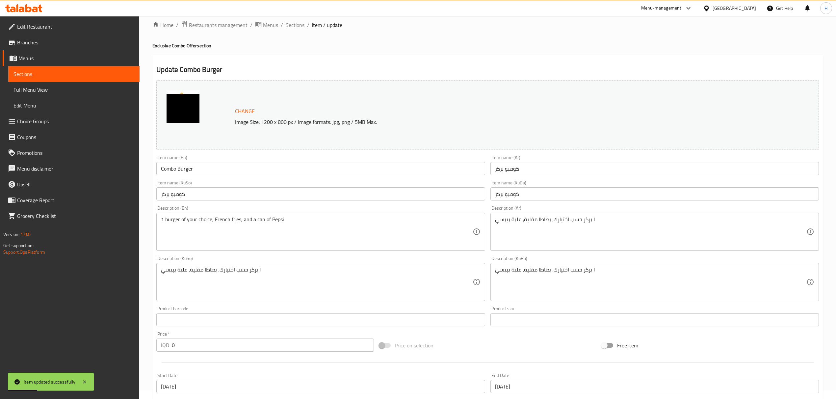
scroll to position [0, 0]
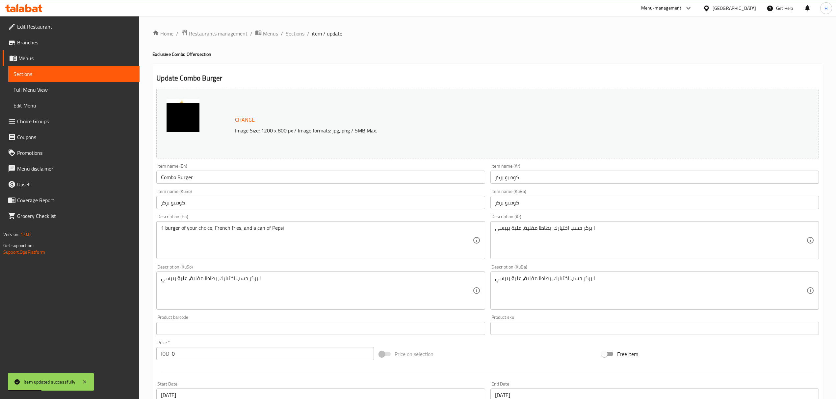
click at [292, 32] on span "Sections" at bounding box center [295, 34] width 19 height 8
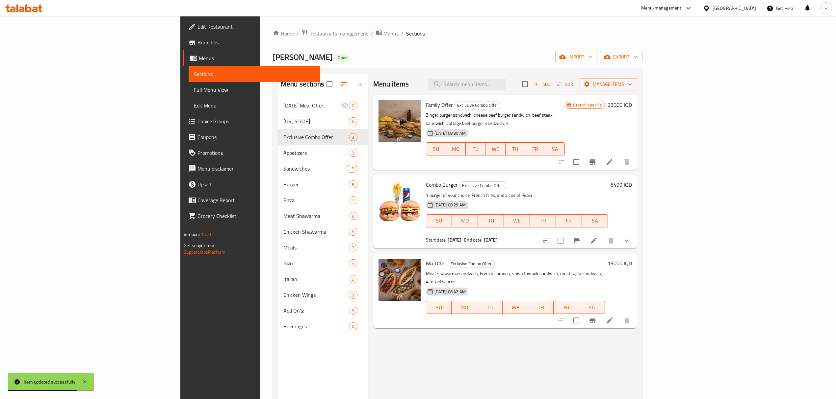
click at [632, 180] on h6 "6499 IQD" at bounding box center [620, 184] width 21 height 9
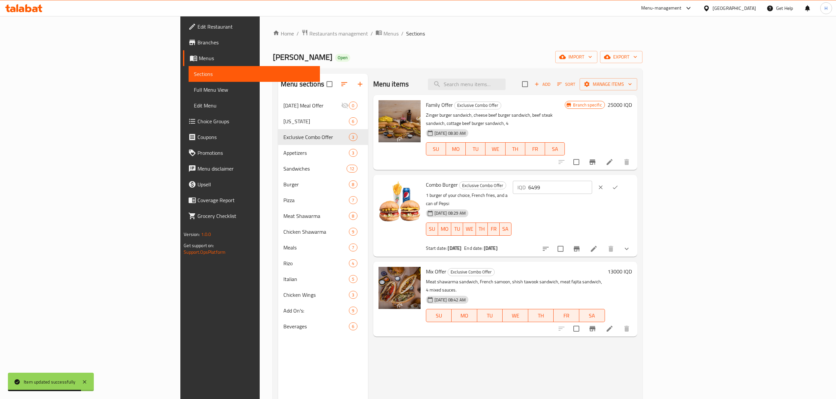
click at [592, 181] on input "6499" at bounding box center [560, 187] width 64 height 13
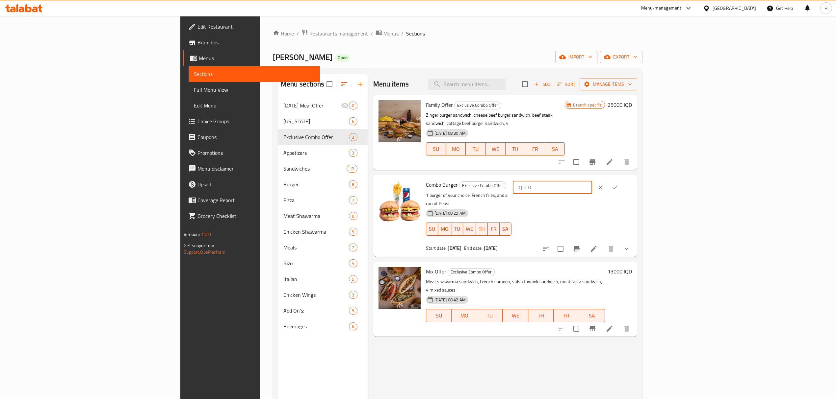
type input "0"
click at [622, 180] on button "ok" at bounding box center [615, 187] width 14 height 14
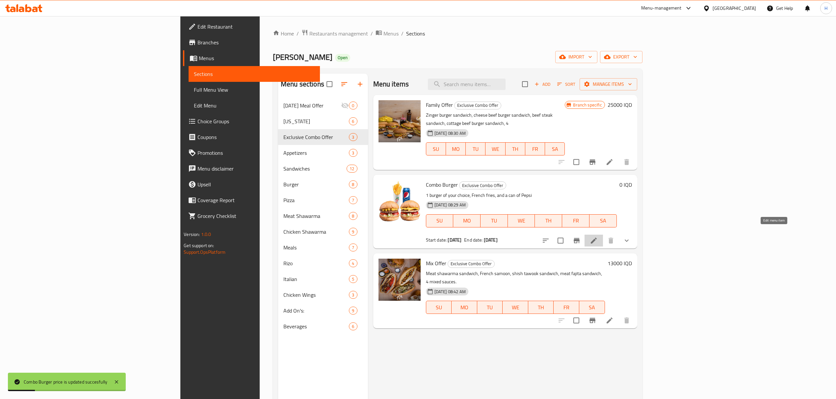
click at [597, 238] on icon at bounding box center [594, 241] width 6 height 6
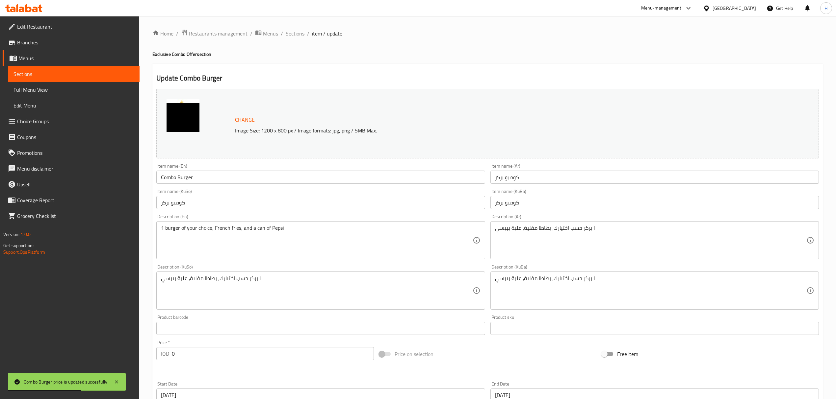
click at [466, 32] on ol "Home / Restaurants management / Menus / Sections / item / update" at bounding box center [487, 33] width 670 height 9
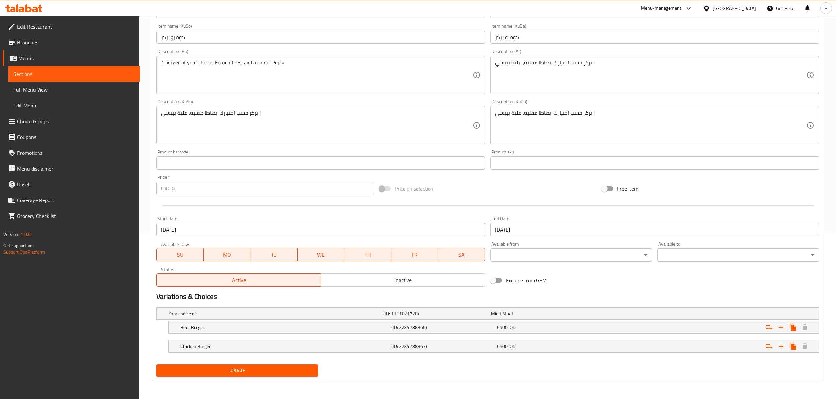
click at [341, 291] on div "Variations & Choices" at bounding box center [488, 297] width 668 height 15
click at [405, 207] on div at bounding box center [488, 206] width 668 height 16
click at [224, 376] on button "Update" at bounding box center [237, 371] width 162 height 12
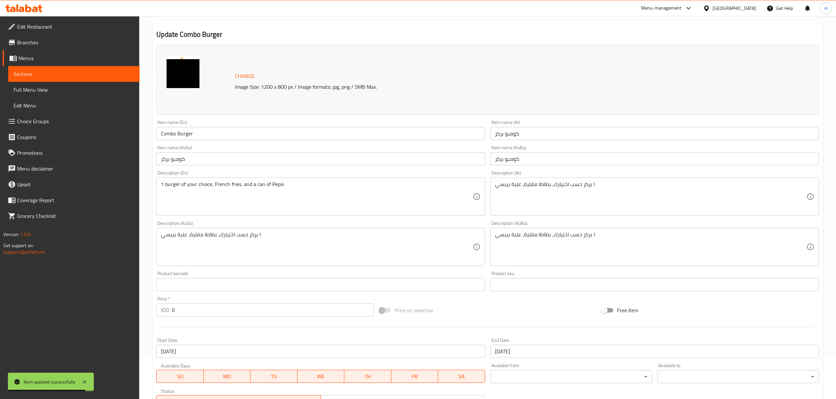
scroll to position [132, 0]
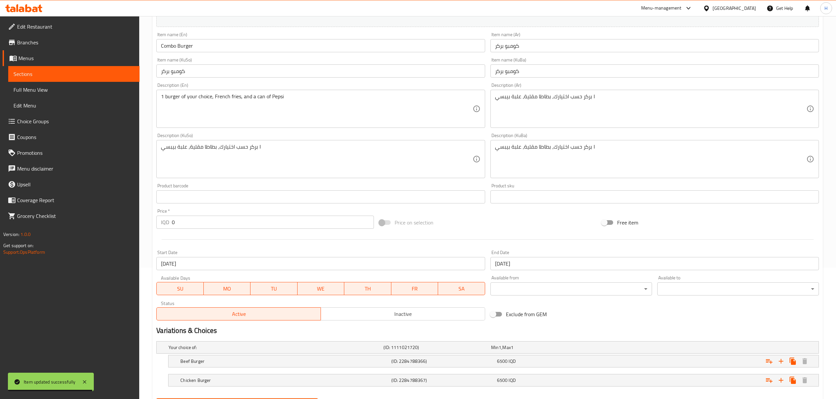
click at [407, 315] on span "Inactive" at bounding box center [402, 315] width 159 height 10
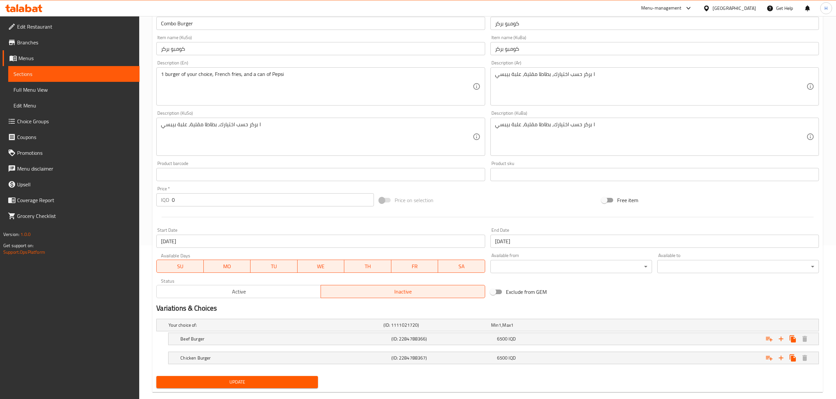
scroll to position [166, 0]
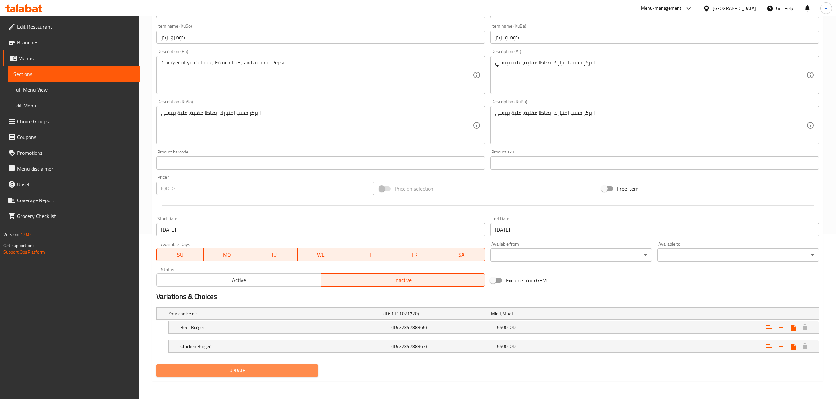
click at [291, 371] on span "Update" at bounding box center [237, 371] width 151 height 8
click at [177, 204] on div at bounding box center [488, 206] width 668 height 16
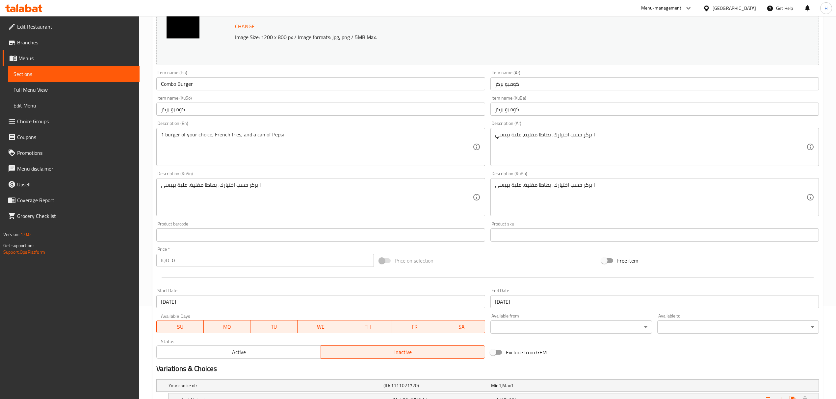
scroll to position [0, 0]
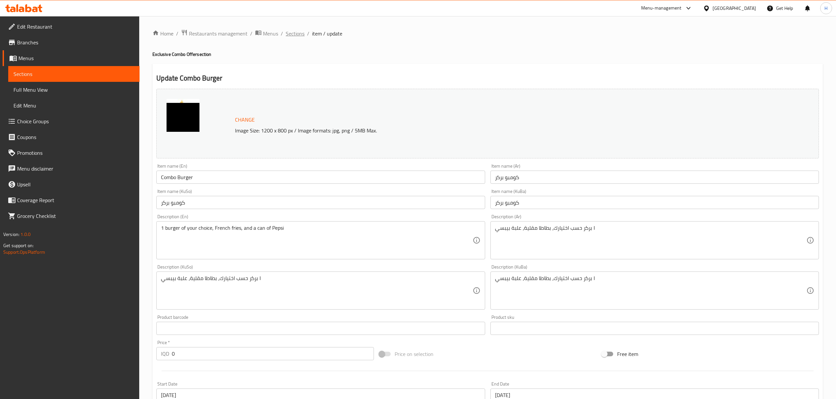
click at [299, 33] on span "Sections" at bounding box center [295, 34] width 19 height 8
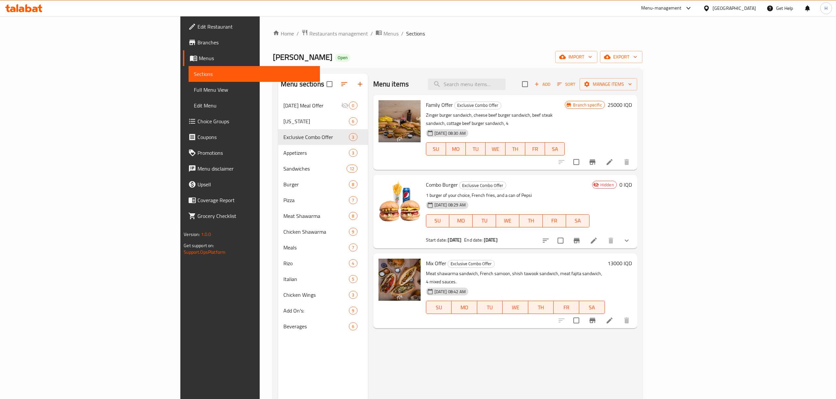
click at [447, 236] on b "[DATE]" at bounding box center [454, 240] width 14 height 9
click at [584, 238] on button "Branch-specific-item" at bounding box center [577, 241] width 16 height 16
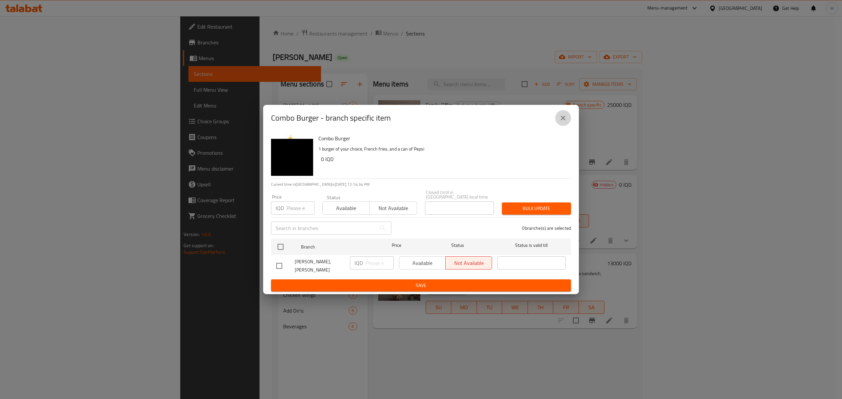
click at [565, 117] on icon "close" at bounding box center [563, 118] width 8 height 8
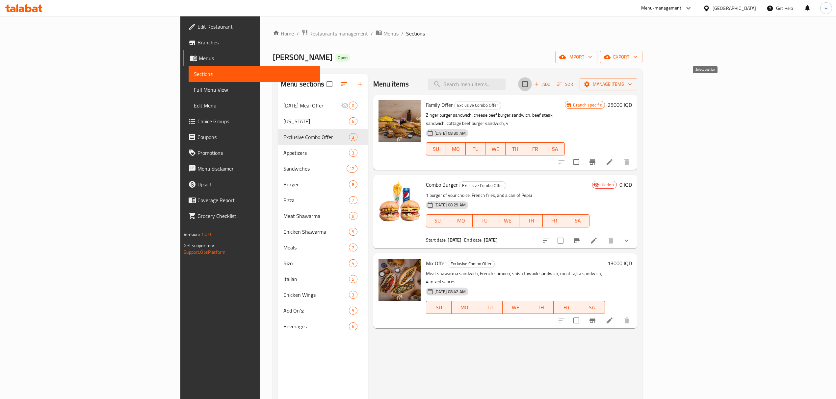
click at [532, 84] on input "checkbox" at bounding box center [525, 84] width 14 height 14
checkbox input "true"
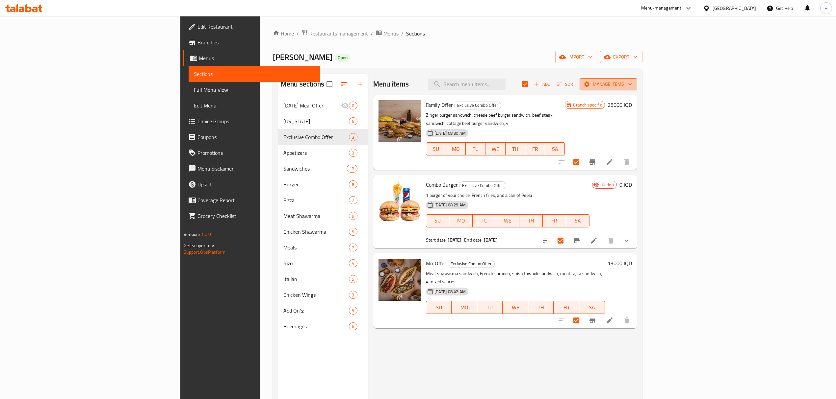
click at [632, 88] on span "Manage items" at bounding box center [608, 84] width 47 height 8
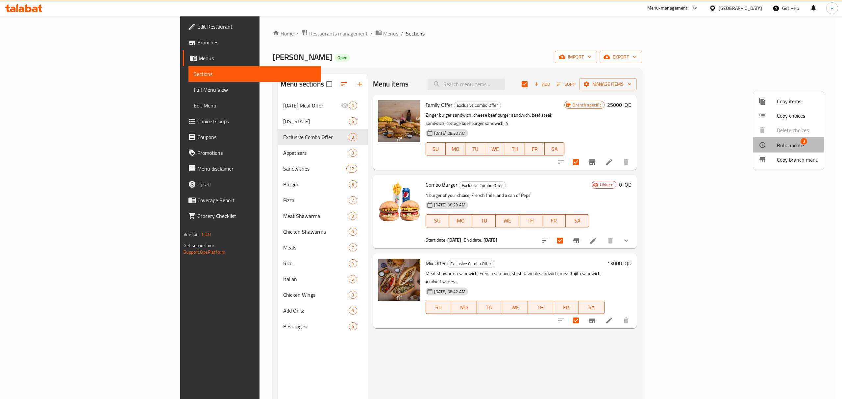
click at [777, 142] on div at bounding box center [768, 145] width 18 height 8
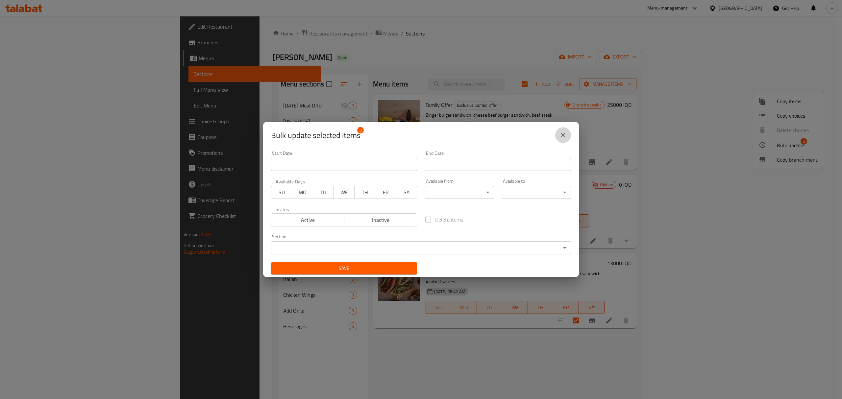
click at [563, 136] on icon "close" at bounding box center [563, 135] width 5 height 5
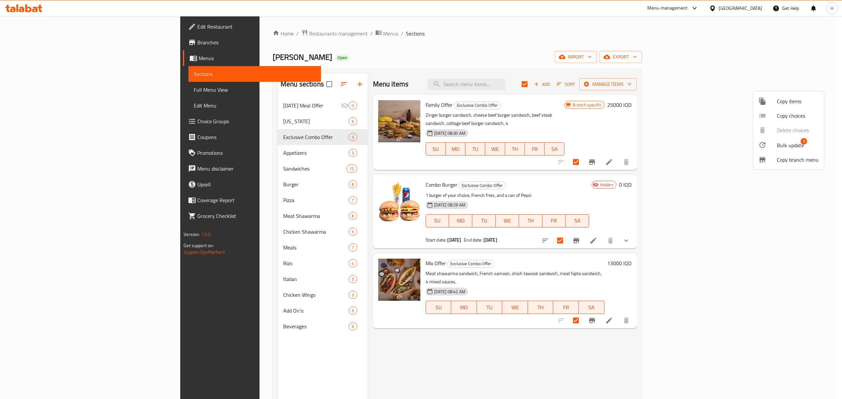
click at [704, 84] on div at bounding box center [421, 199] width 842 height 399
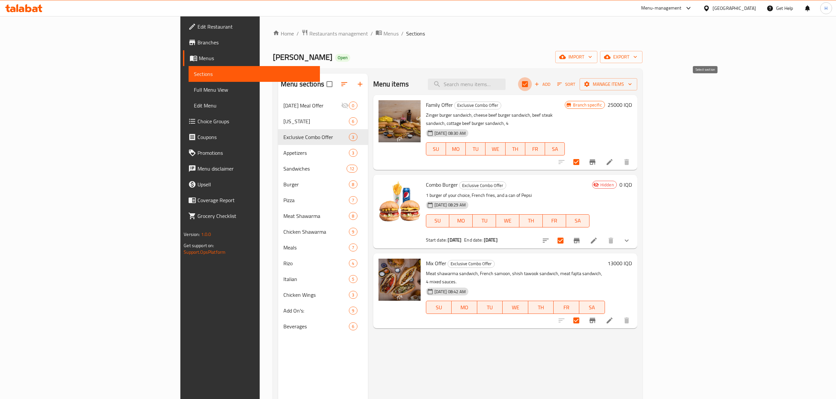
click at [532, 84] on input "checkbox" at bounding box center [525, 84] width 14 height 14
checkbox input "false"
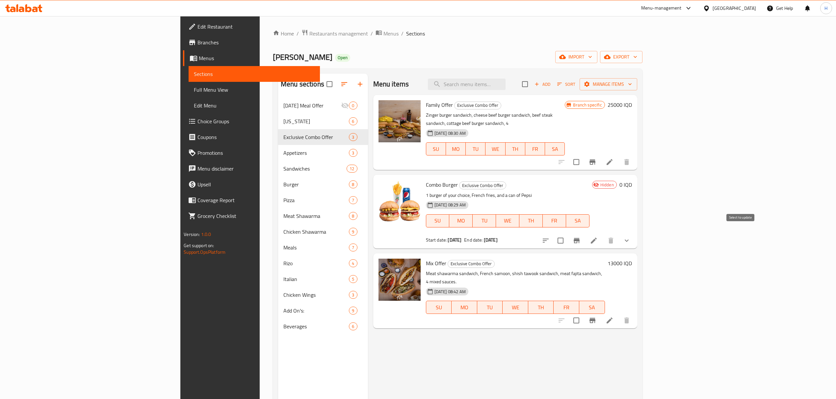
click at [567, 234] on input "checkbox" at bounding box center [560, 241] width 14 height 14
checkbox input "true"
click at [637, 92] on div "Menu items Add Sort Manage items" at bounding box center [505, 84] width 264 height 21
click at [637, 90] on button "Manage items" at bounding box center [608, 84] width 58 height 12
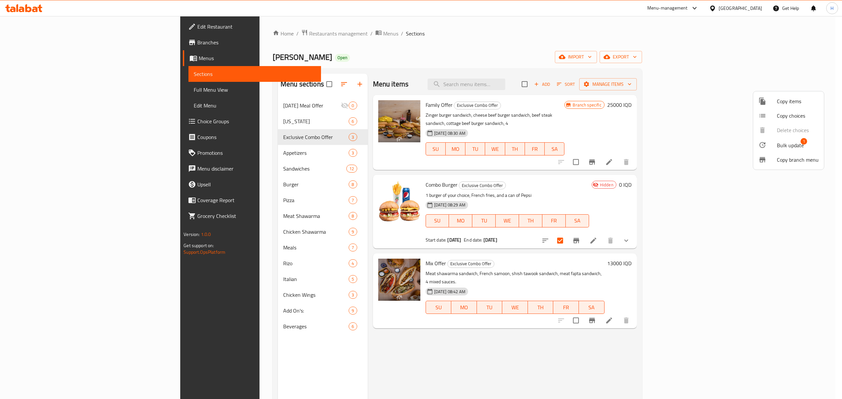
click at [783, 141] on span "Bulk update" at bounding box center [790, 145] width 27 height 8
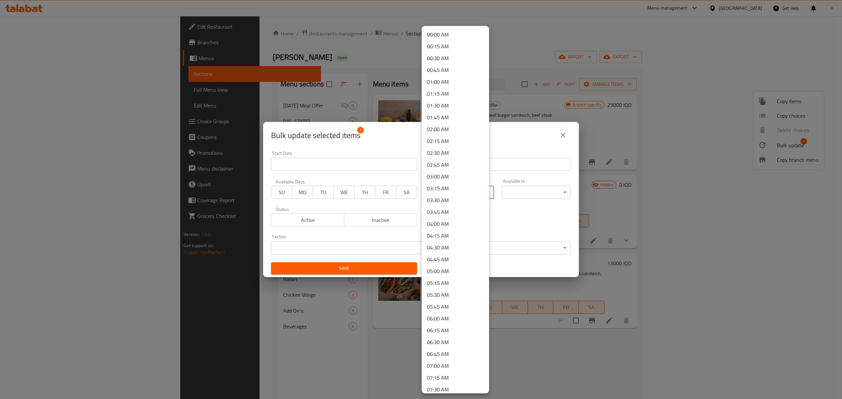
click at [452, 191] on body "​ Menu-management Iraq Get Help H Edit Restaurant Branches Menus Sections Full …" at bounding box center [421, 207] width 842 height 383
click at [385, 207] on div at bounding box center [421, 199] width 842 height 399
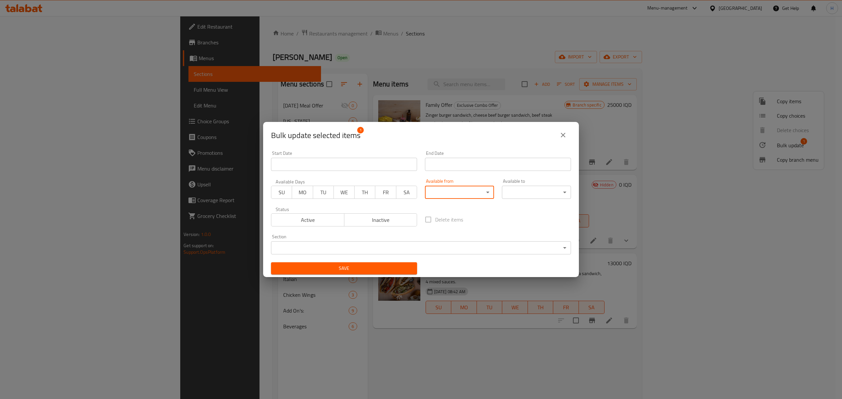
click at [376, 164] on input "Start Date" at bounding box center [344, 164] width 146 height 13
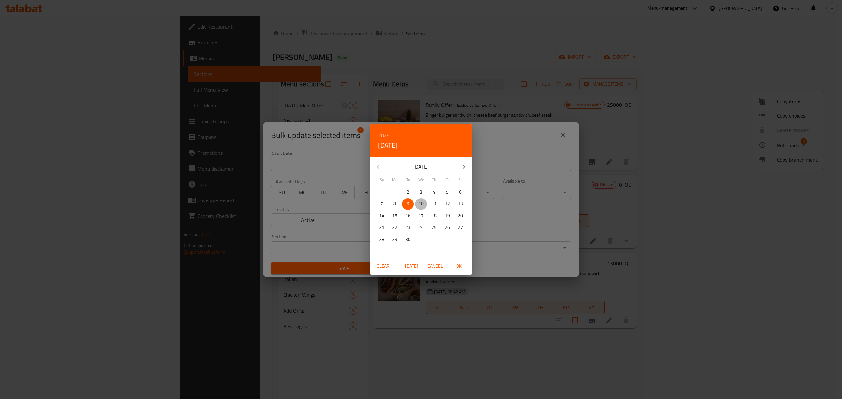
click at [419, 204] on p "10" at bounding box center [421, 204] width 5 height 8
drag, startPoint x: 463, startPoint y: 267, endPoint x: 472, endPoint y: 197, distance: 70.3
click at [463, 266] on span "OK" at bounding box center [459, 266] width 16 height 8
type input "[DATE]"
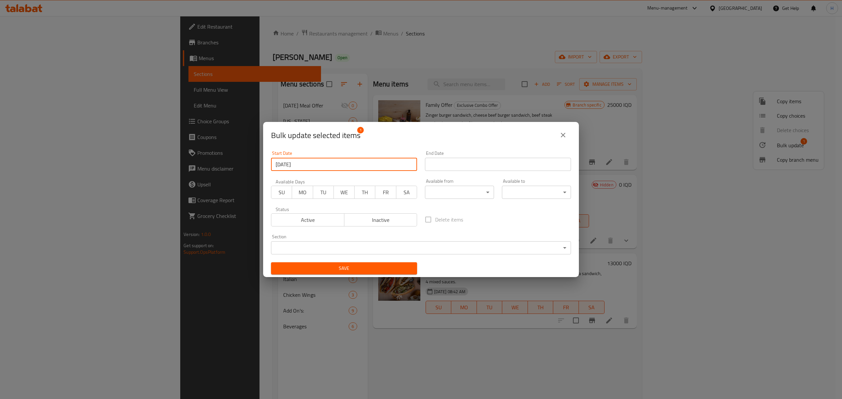
click at [482, 162] on input "Start Date" at bounding box center [498, 164] width 146 height 13
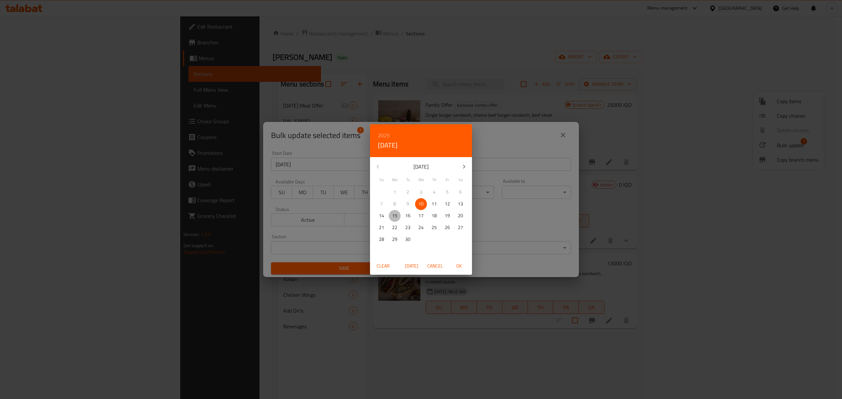
click at [395, 217] on p "15" at bounding box center [394, 216] width 5 height 8
click at [458, 265] on span "OK" at bounding box center [459, 266] width 16 height 8
type input "[DATE]"
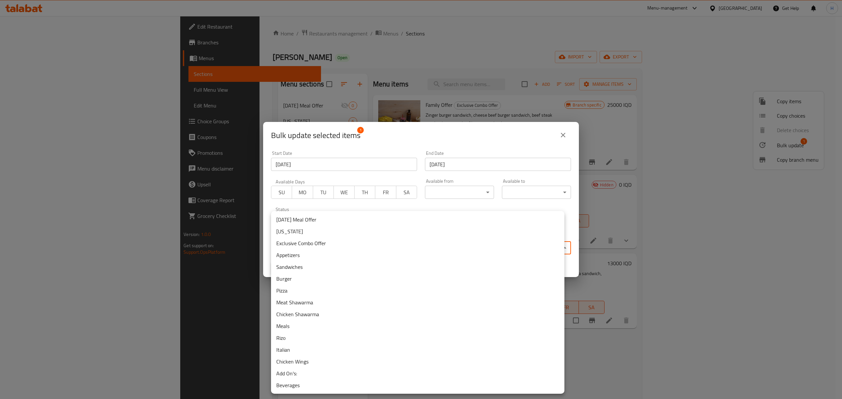
click at [355, 243] on body "​ Menu-management Iraq Get Help H Edit Restaurant Branches Menus Sections Full …" at bounding box center [421, 207] width 842 height 383
click at [353, 145] on div at bounding box center [421, 199] width 842 height 399
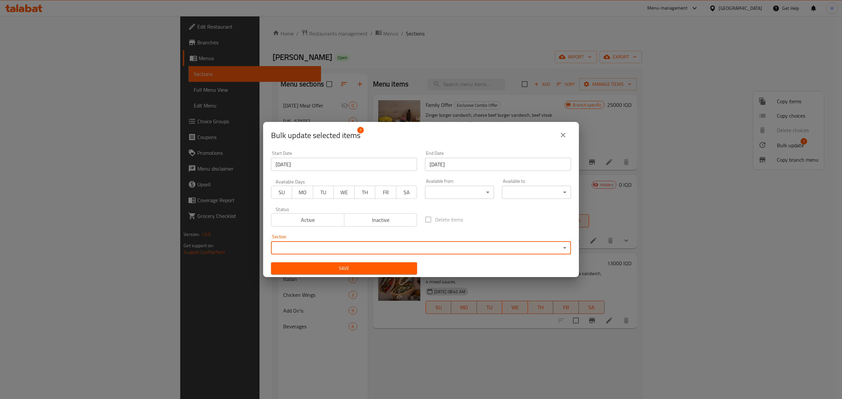
click at [338, 265] on span "Save" at bounding box center [344, 269] width 136 height 8
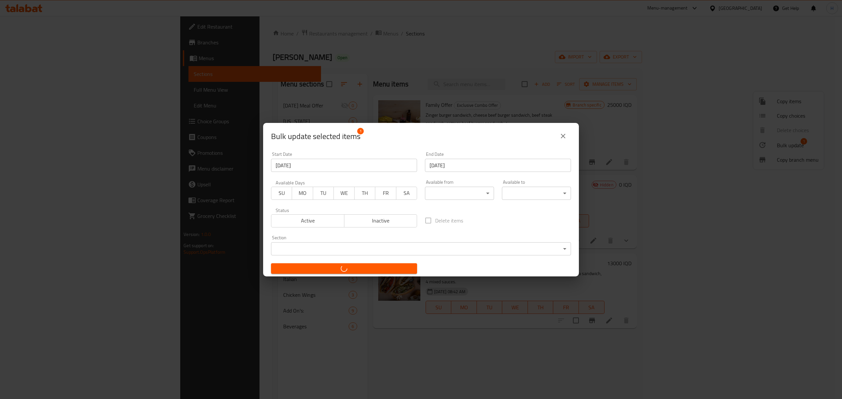
checkbox input "false"
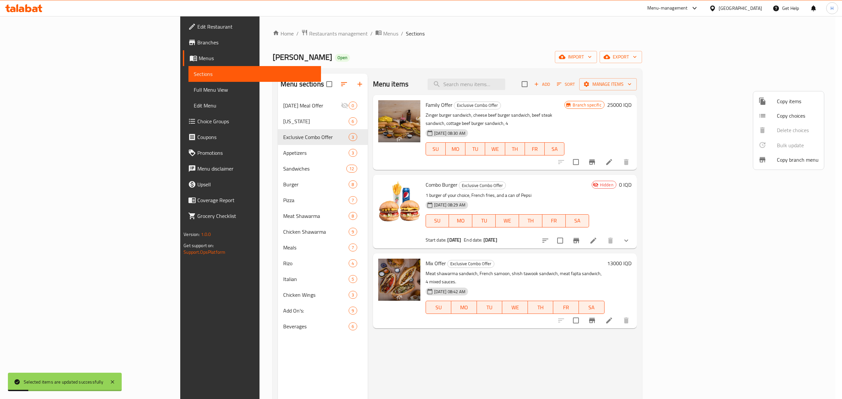
click at [777, 174] on div at bounding box center [421, 199] width 842 height 399
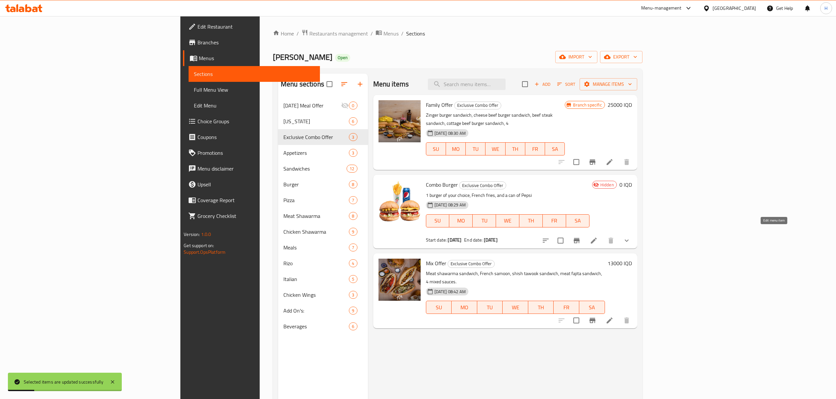
click at [598, 237] on icon at bounding box center [594, 241] width 8 height 8
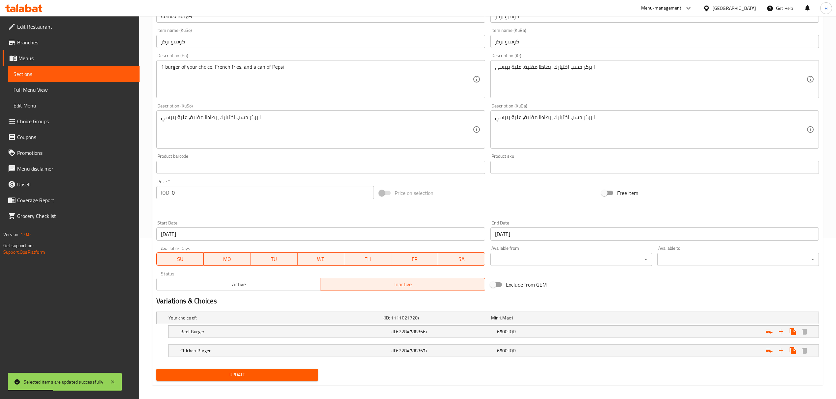
scroll to position [166, 0]
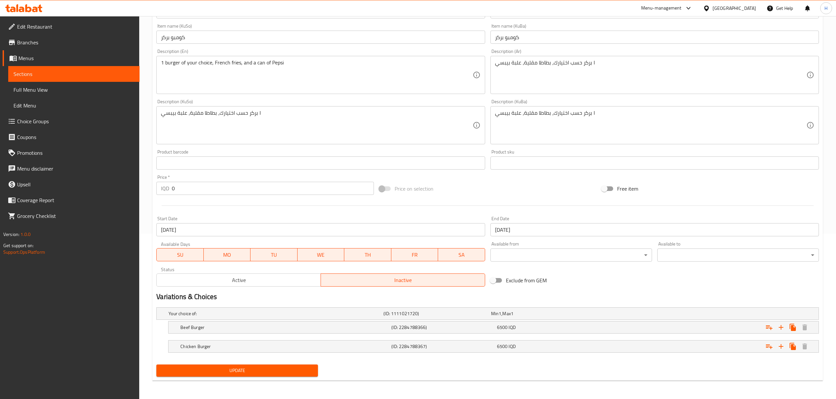
click at [436, 189] on div "Price on selection" at bounding box center [487, 189] width 222 height 18
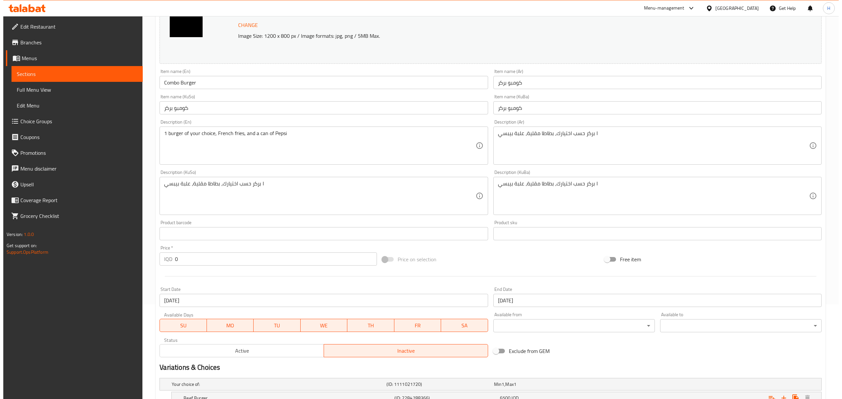
scroll to position [0, 0]
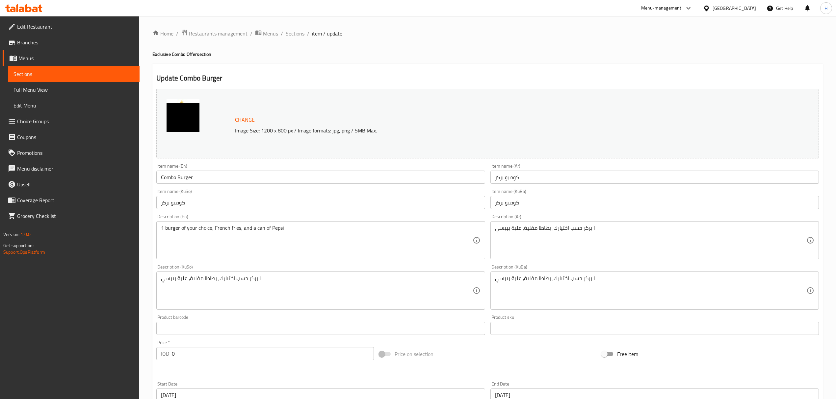
click at [299, 38] on span "Sections" at bounding box center [295, 34] width 19 height 8
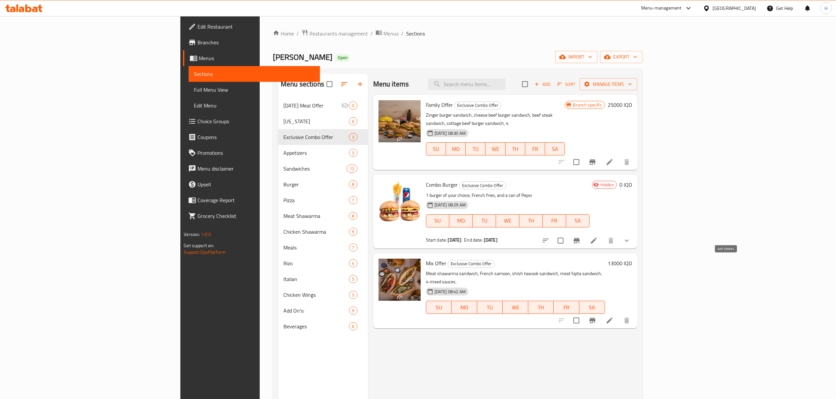
click at [548, 239] on icon "sort-choices" at bounding box center [546, 241] width 6 height 4
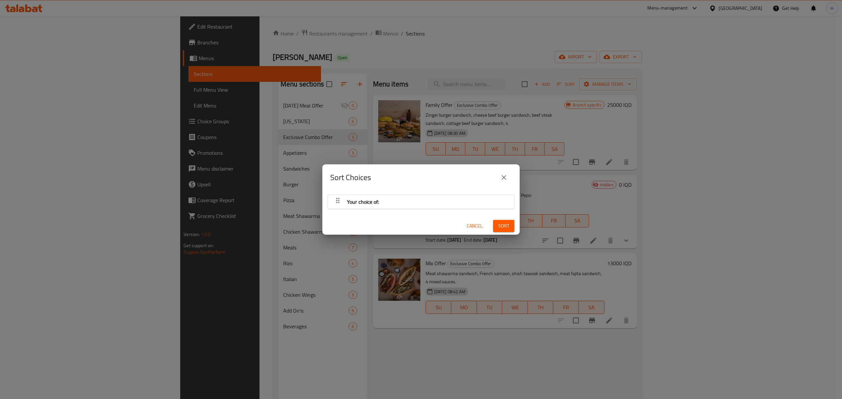
click at [440, 201] on div "Your choice of:" at bounding box center [421, 202] width 180 height 16
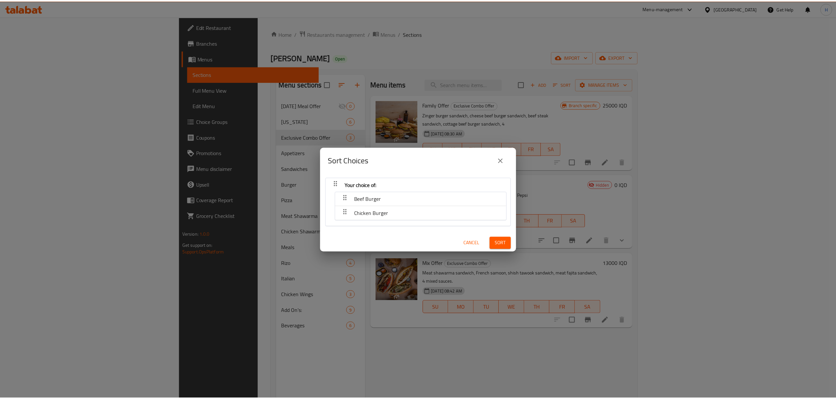
scroll to position [1, 0]
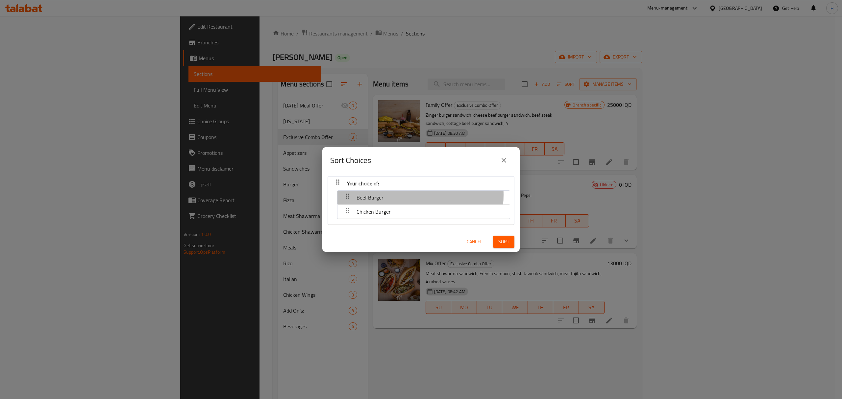
click at [394, 195] on div "Beef Burger" at bounding box center [424, 198] width 166 height 16
click at [503, 160] on icon "close" at bounding box center [504, 161] width 8 height 8
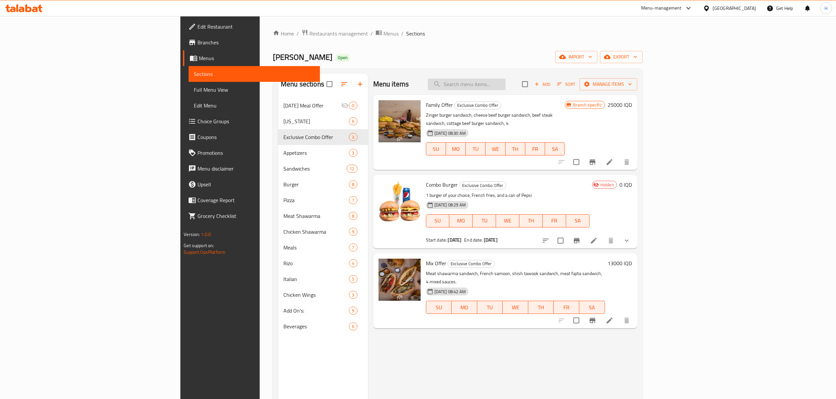
click at [505, 82] on input "search" at bounding box center [467, 85] width 78 height 12
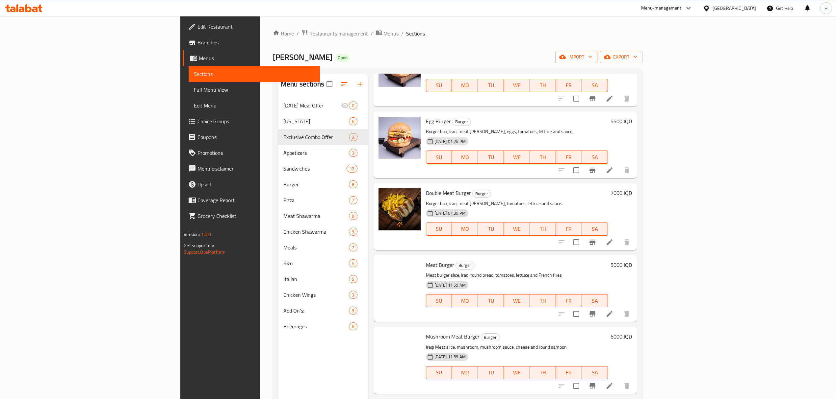
scroll to position [482, 0]
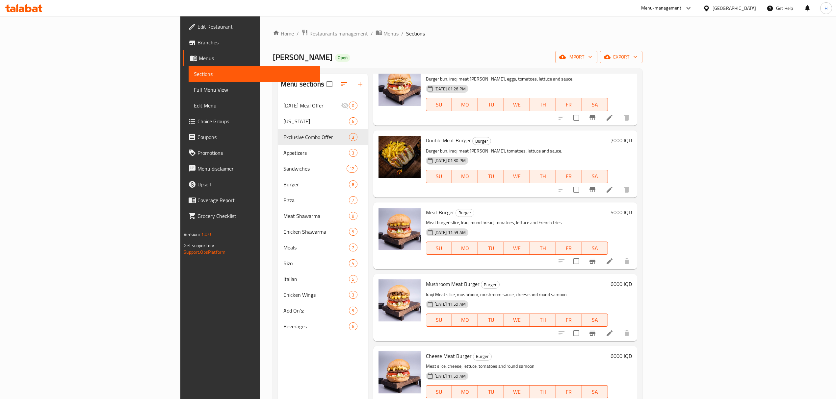
type input "burger"
click at [426, 208] on span "Meat Burger" at bounding box center [440, 213] width 28 height 10
copy h6 "Meat Burger"
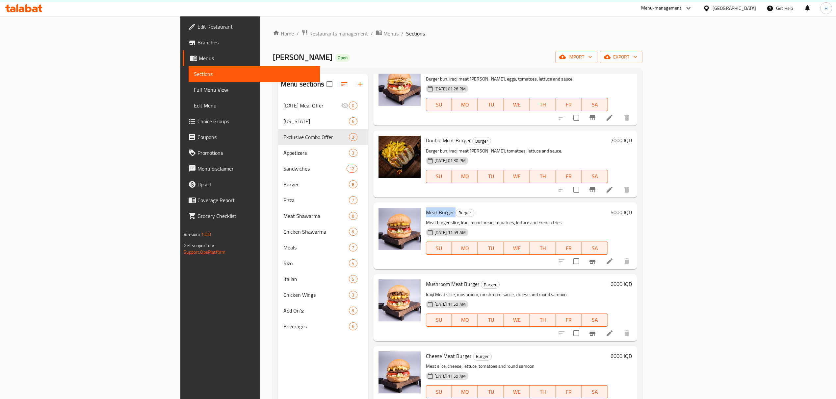
click at [426, 208] on span "Meat Burger" at bounding box center [440, 213] width 28 height 10
drag, startPoint x: 381, startPoint y: 201, endPoint x: 408, endPoint y: 203, distance: 27.3
click at [426, 208] on span "Meat Burger" at bounding box center [440, 213] width 28 height 10
copy span "Meat Burger"
click at [458, 208] on h6 "Meat Burger Burger" at bounding box center [517, 212] width 182 height 9
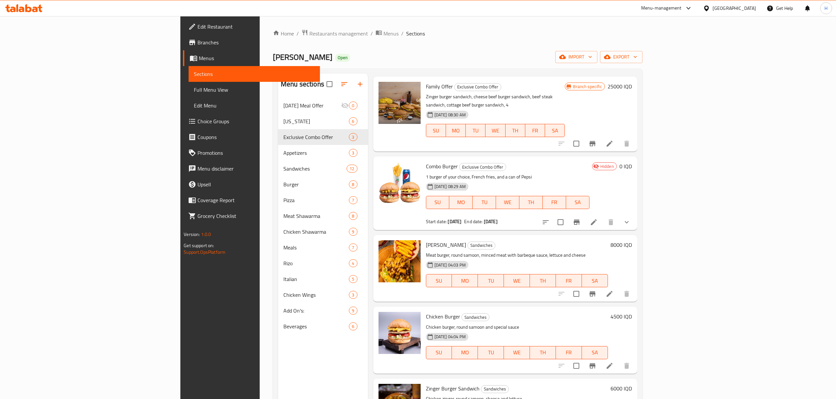
scroll to position [0, 0]
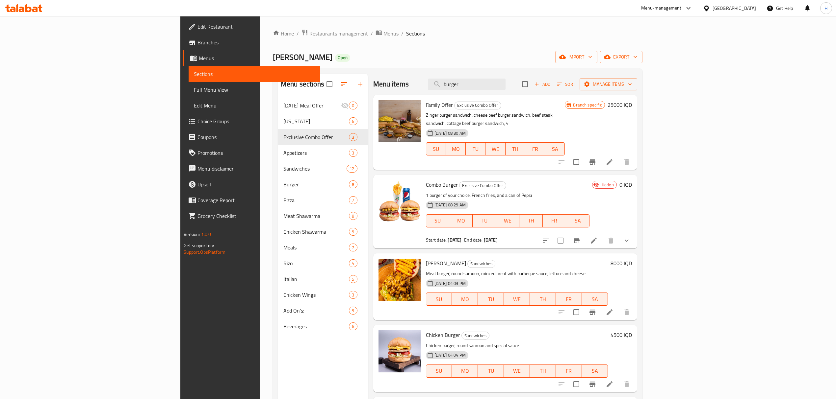
click at [496, 199] on div "09-09-2025 08:29 AM SU MO TU WE TH FR SA" at bounding box center [507, 217] width 169 height 36
click at [635, 59] on div "Kokh Alshawrma Open import export" at bounding box center [457, 57] width 369 height 12
click at [633, 65] on div "Home / Restaurants management / Menus / Sections Kokh Alshawrma Open import exp…" at bounding box center [457, 253] width 369 height 449
click at [477, 75] on div "Menu items burger Add Sort Manage items" at bounding box center [505, 84] width 264 height 21
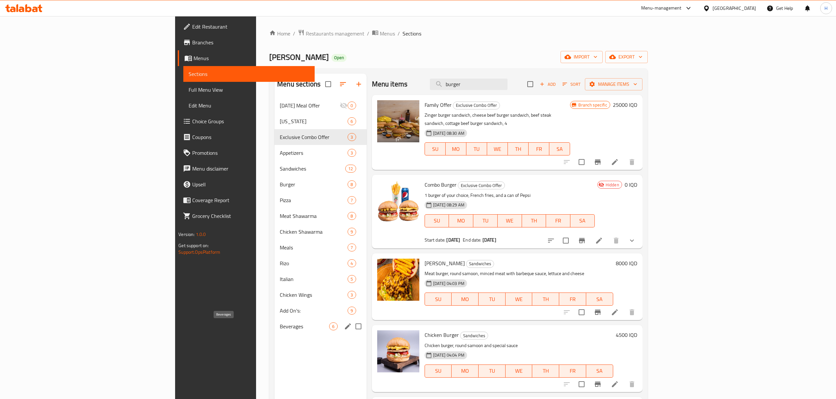
click at [280, 326] on span "Beverages" at bounding box center [304, 327] width 49 height 8
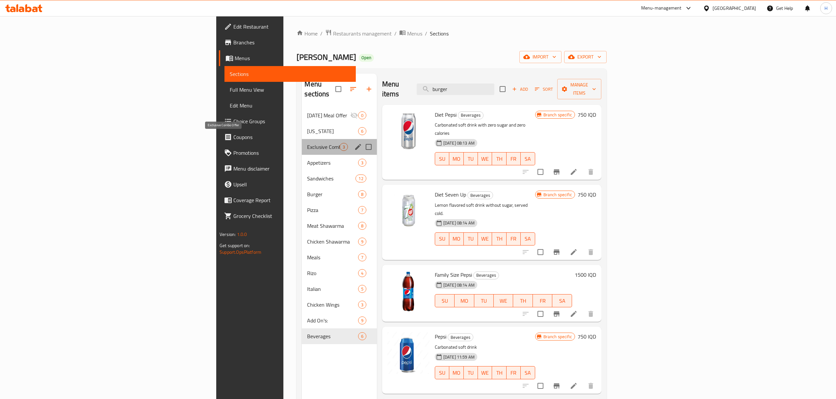
click at [307, 143] on span "Exclusive Combo Offer" at bounding box center [323, 147] width 32 height 8
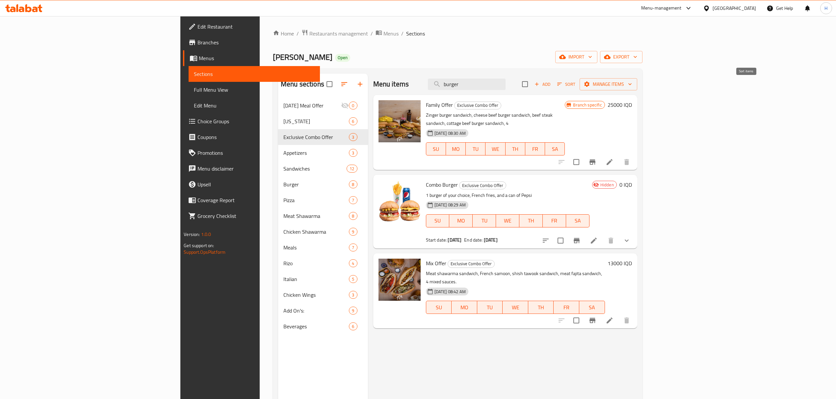
click at [575, 84] on span "Sort" at bounding box center [566, 85] width 18 height 8
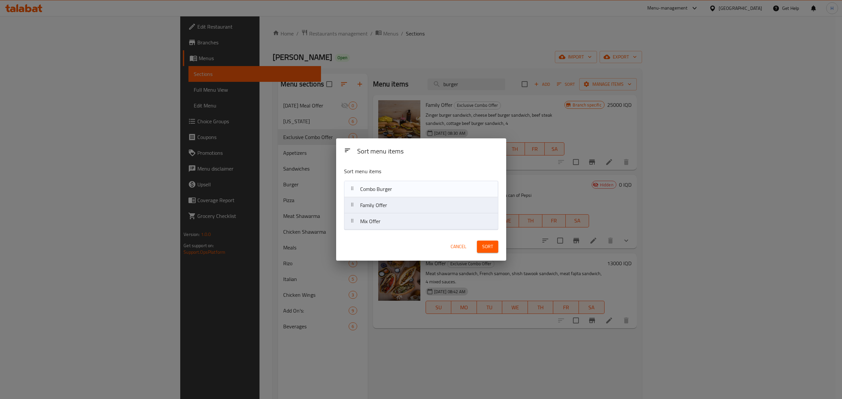
drag, startPoint x: 453, startPoint y: 209, endPoint x: 453, endPoint y: 190, distance: 19.1
click at [453, 190] on nav "Family Offer Combo Burger Mix Offer" at bounding box center [421, 205] width 154 height 49
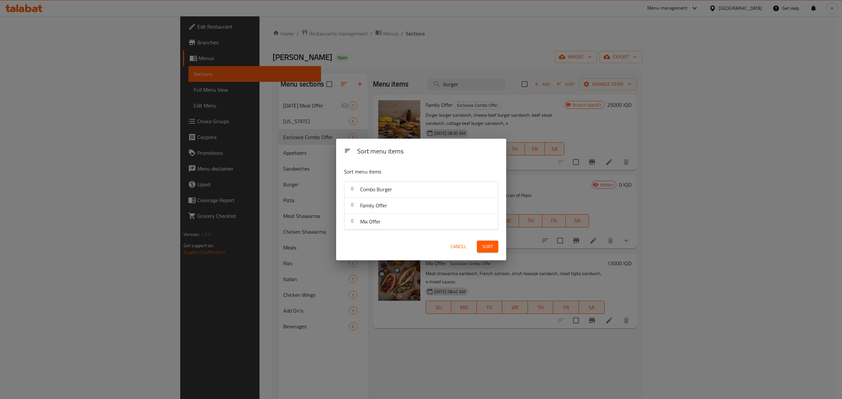
click at [491, 247] on span "Sort" at bounding box center [487, 247] width 11 height 8
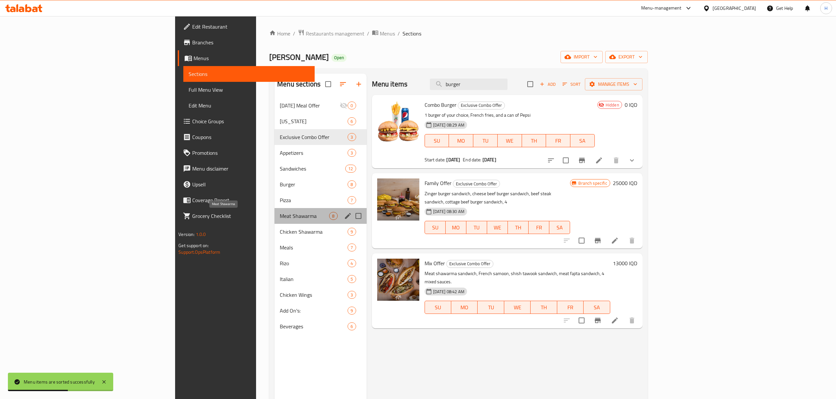
click at [280, 214] on span "Meat Shawarma" at bounding box center [304, 216] width 49 height 8
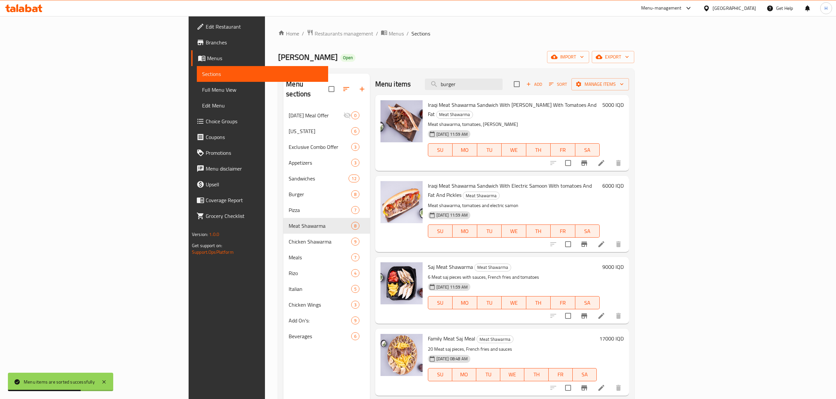
click at [410, 89] on div "Menu items burger Add Sort Manage items" at bounding box center [502, 84] width 254 height 21
click at [521, 54] on div "Kokh Alshawrma Open import export" at bounding box center [456, 57] width 356 height 12
